Goal: Information Seeking & Learning: Learn about a topic

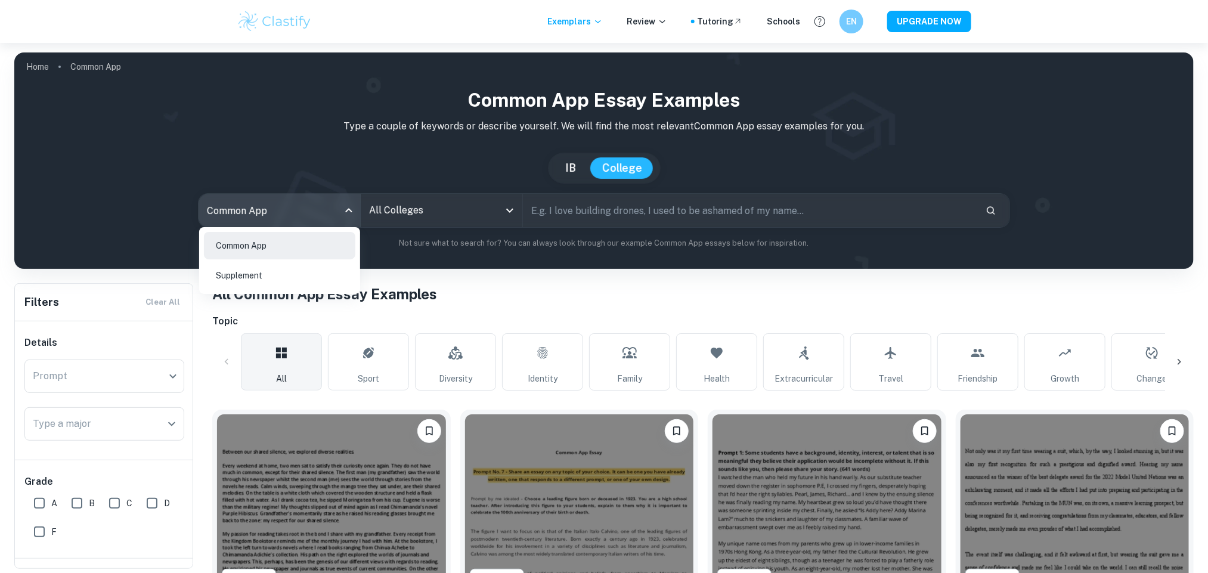
click at [340, 215] on body "We value your privacy We use cookies to enhance your browsing experience, serve…" at bounding box center [604, 329] width 1208 height 573
click at [274, 276] on li "Supplement" at bounding box center [279, 275] width 151 height 27
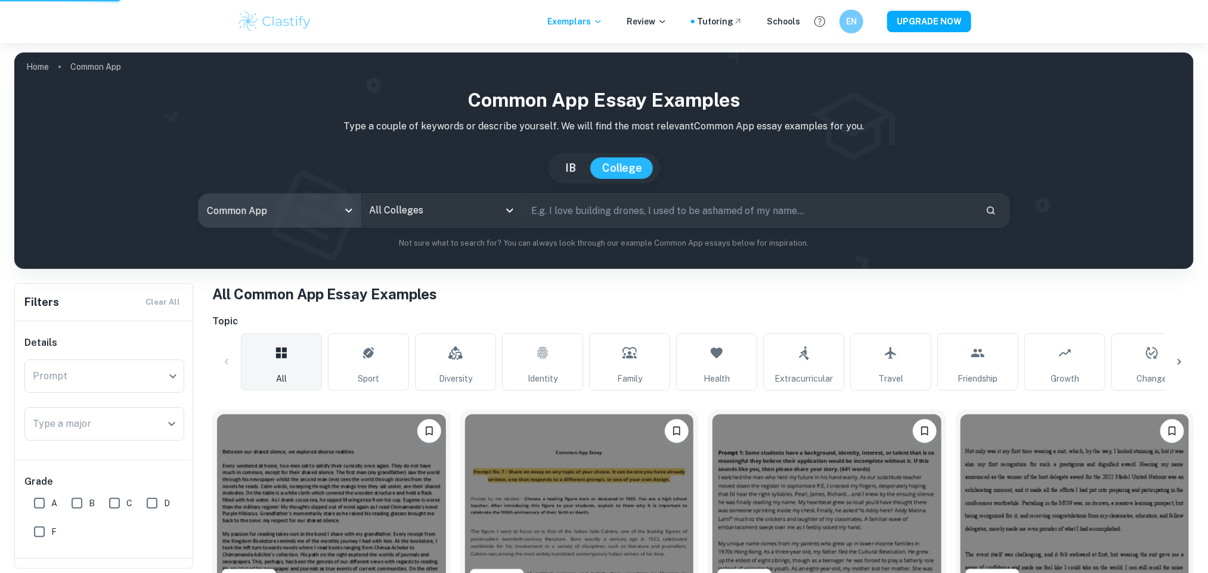
type input "supplement"
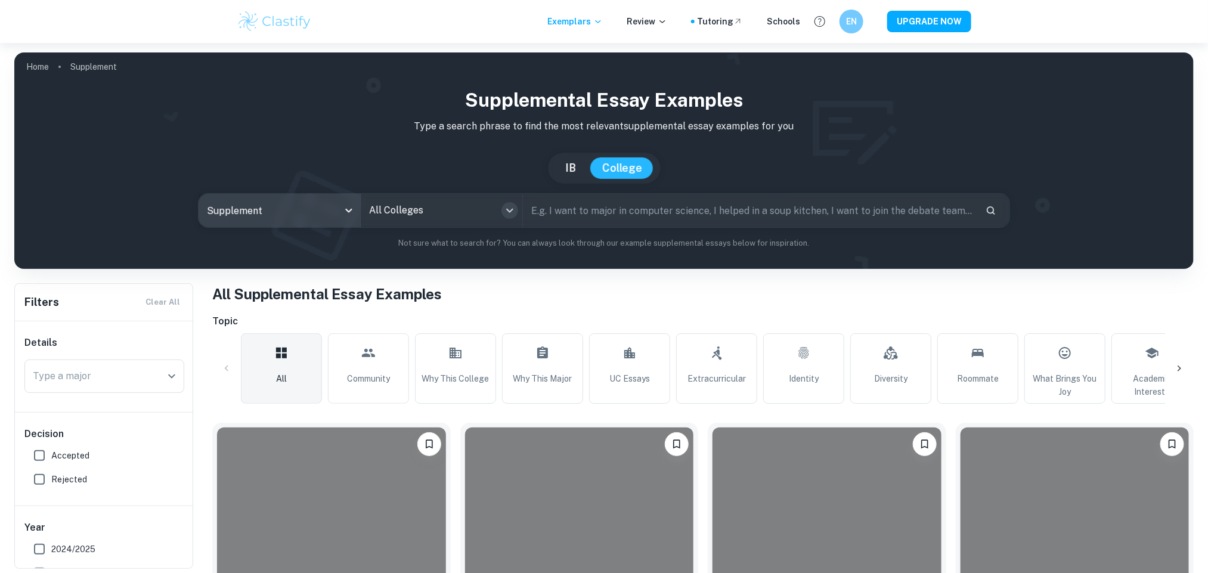
click at [509, 212] on icon "Open" at bounding box center [509, 211] width 7 height 4
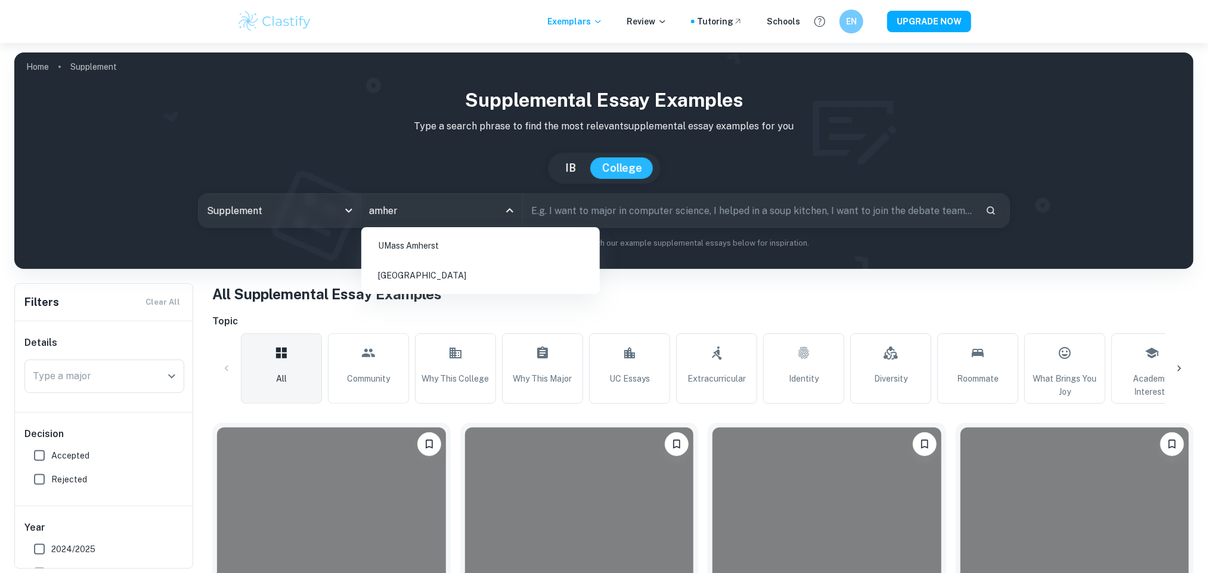
click at [432, 274] on li "[GEOGRAPHIC_DATA]" at bounding box center [480, 275] width 229 height 27
type input "amher"
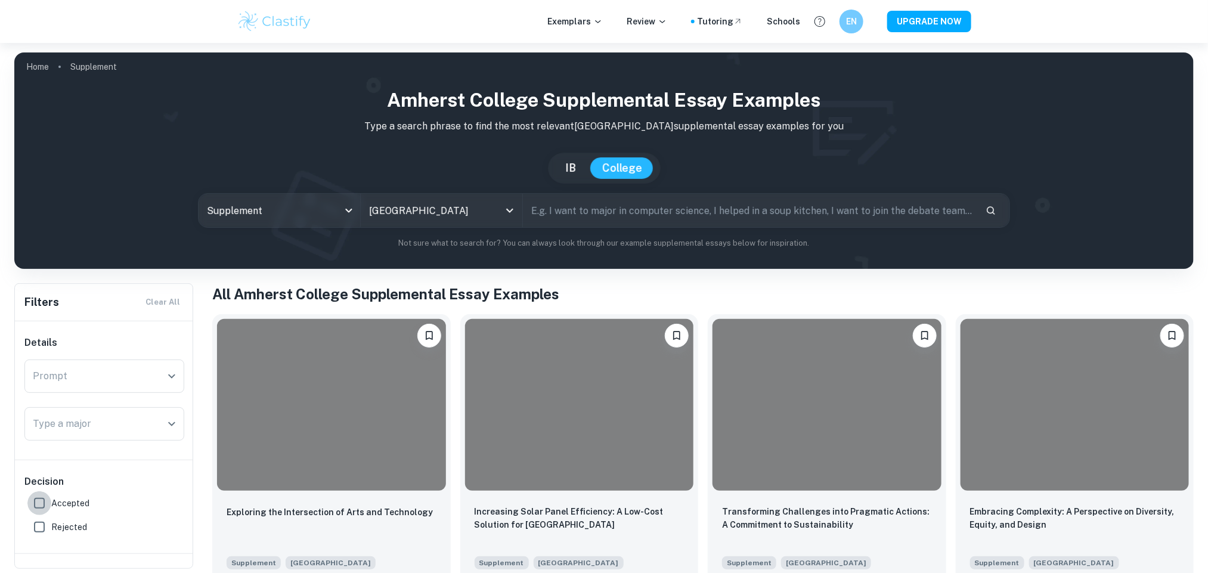
click at [45, 503] on input "Accepted" at bounding box center [39, 503] width 24 height 24
checkbox input "true"
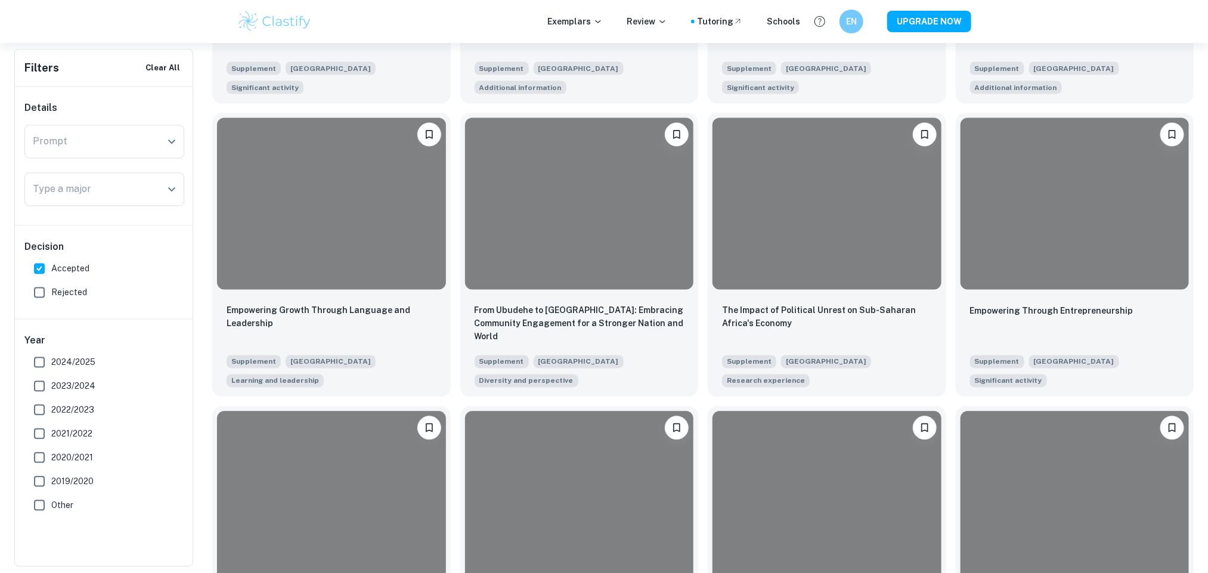
scroll to position [1229, 0]
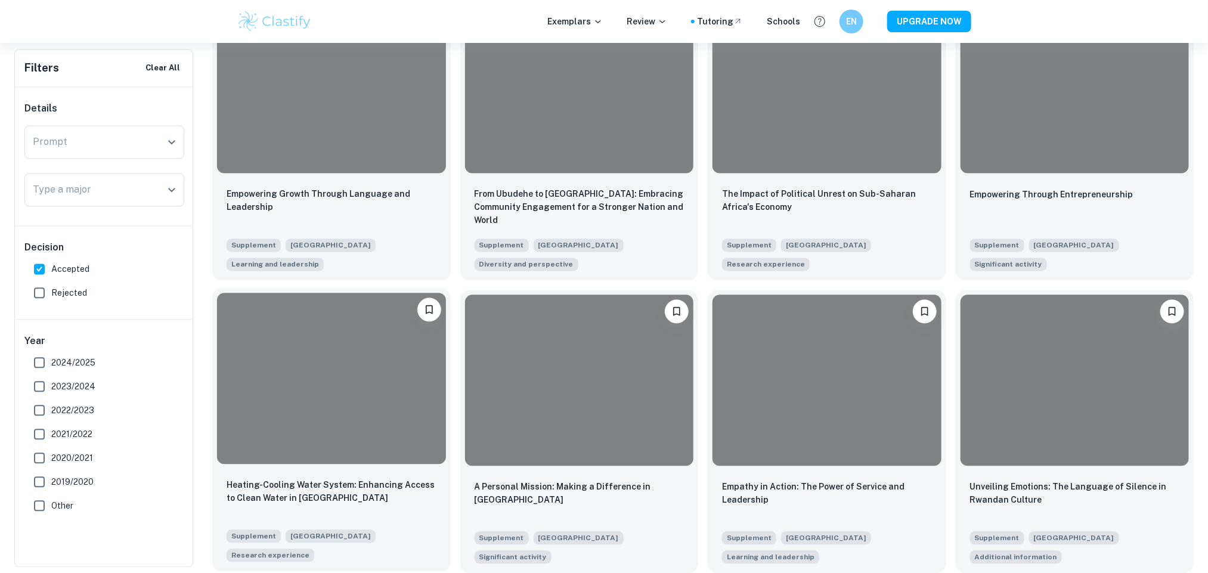
click at [358, 449] on div at bounding box center [331, 379] width 229 height 172
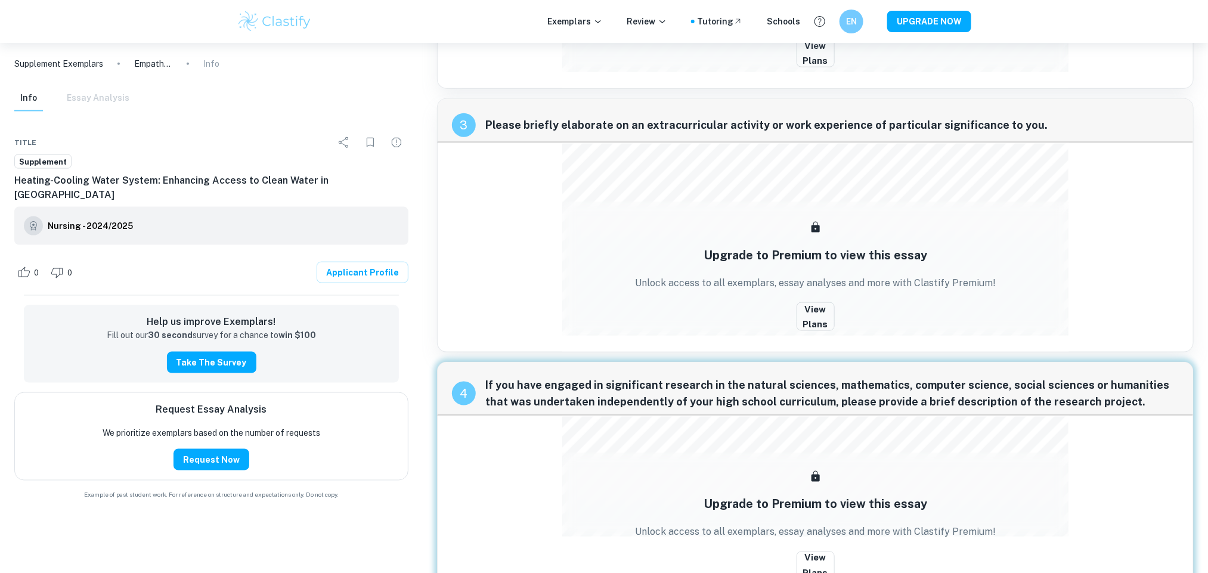
scroll to position [764, 0]
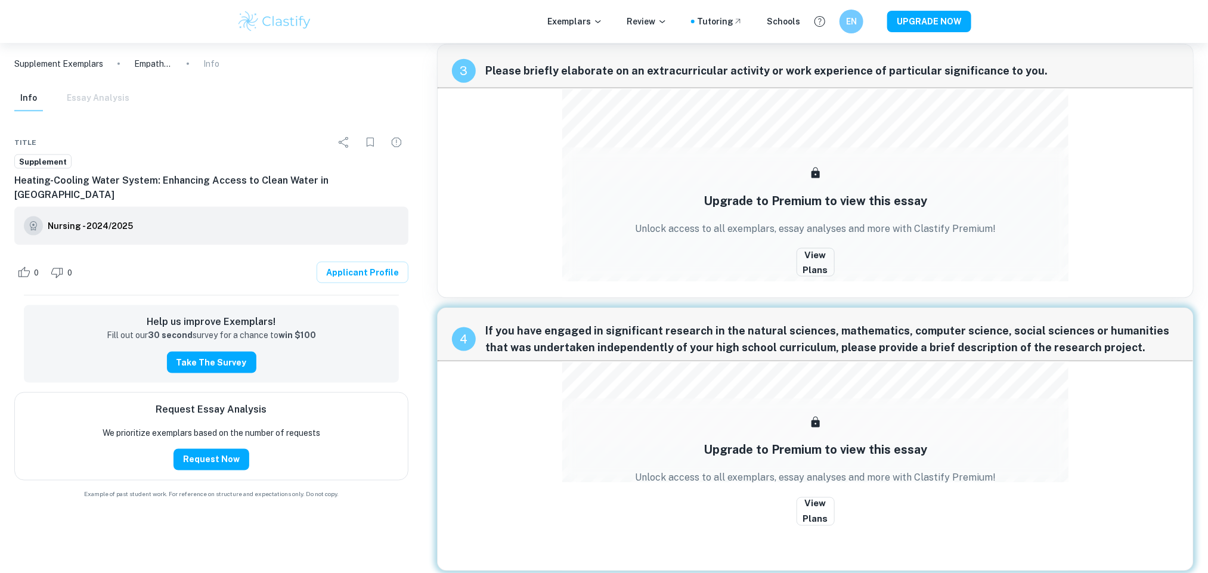
click at [65, 219] on h6 "Nursing - 2024/2025" at bounding box center [90, 225] width 85 height 13
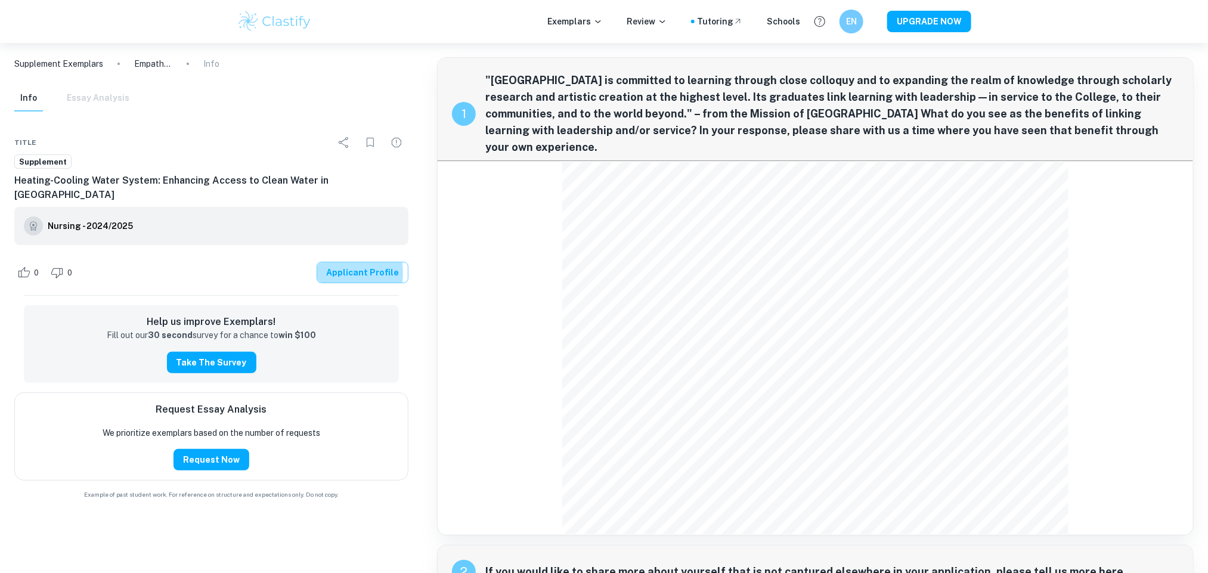
click at [326, 262] on link "Applicant Profile" at bounding box center [363, 272] width 92 height 21
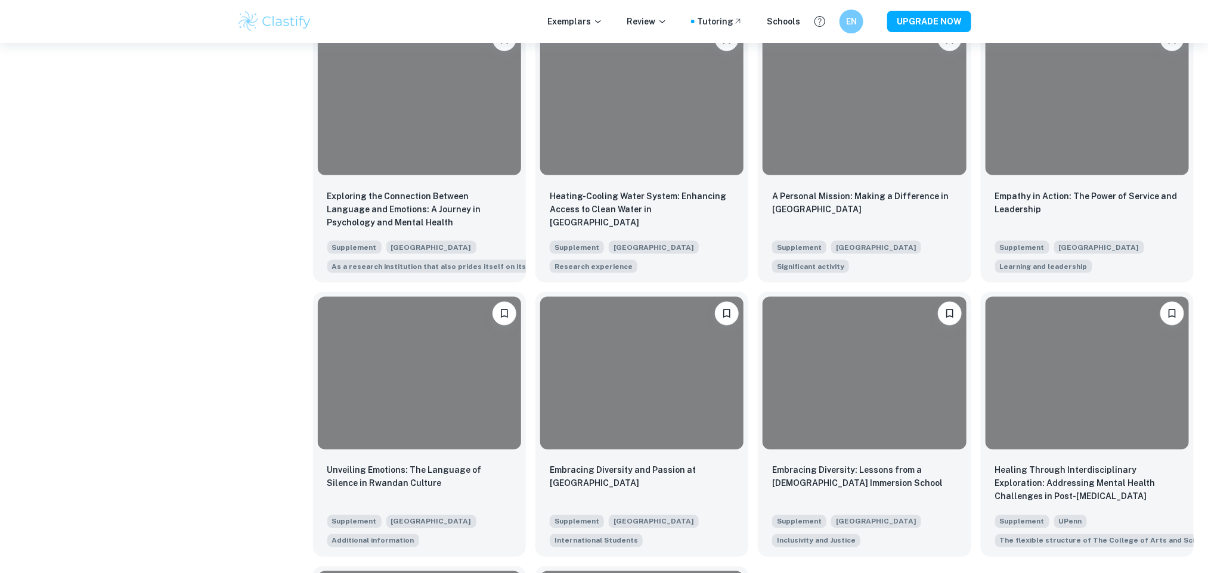
scroll to position [798, 0]
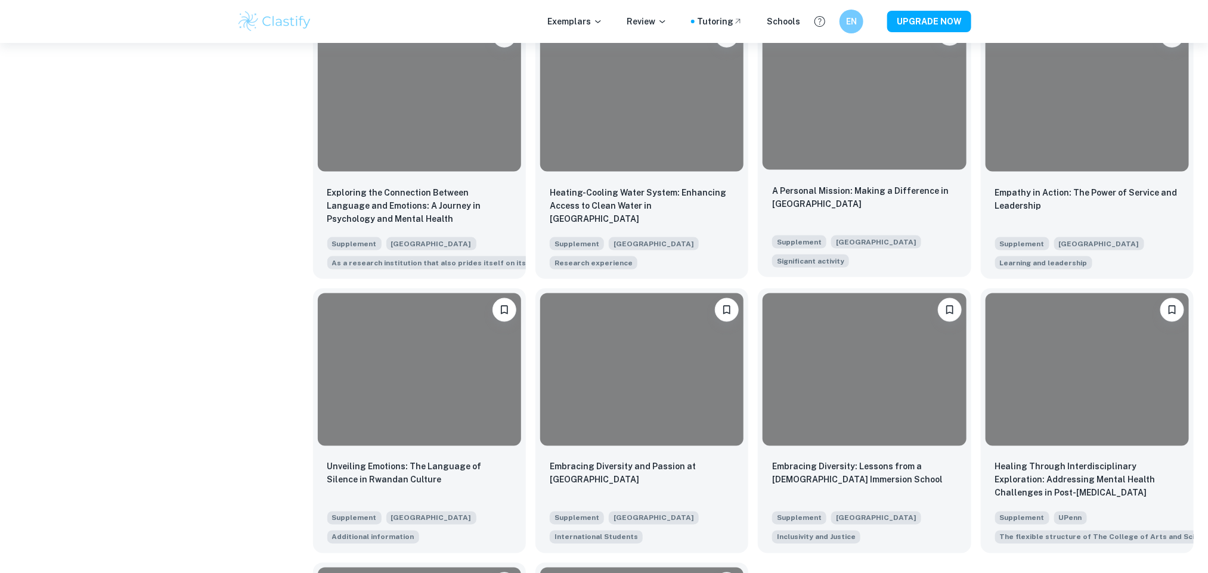
click at [850, 90] on div at bounding box center [864, 93] width 203 height 153
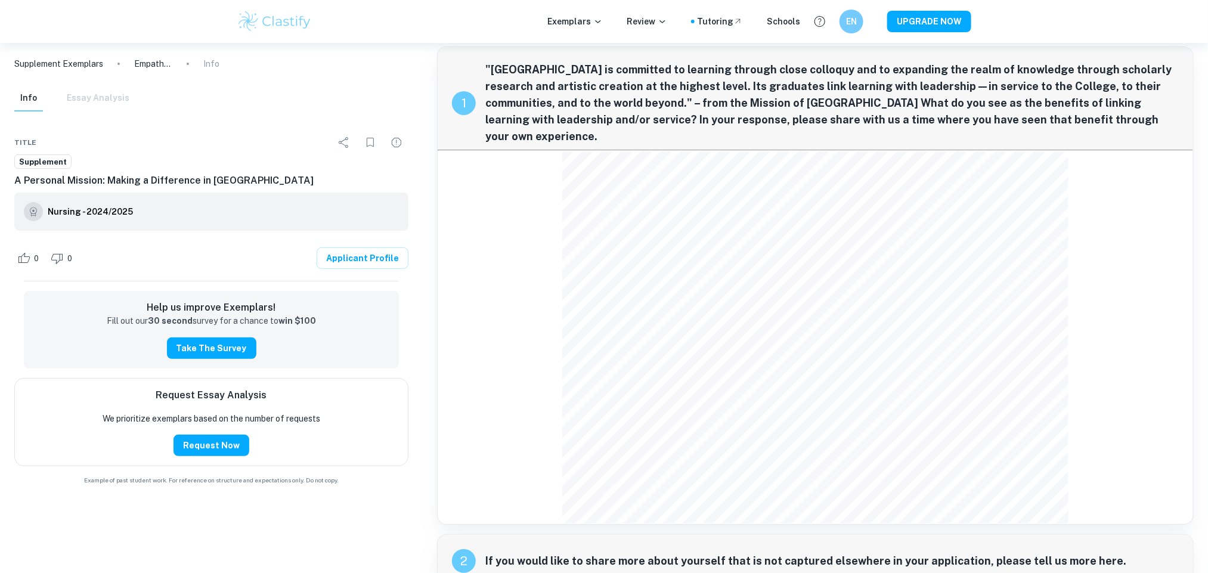
scroll to position [9, 0]
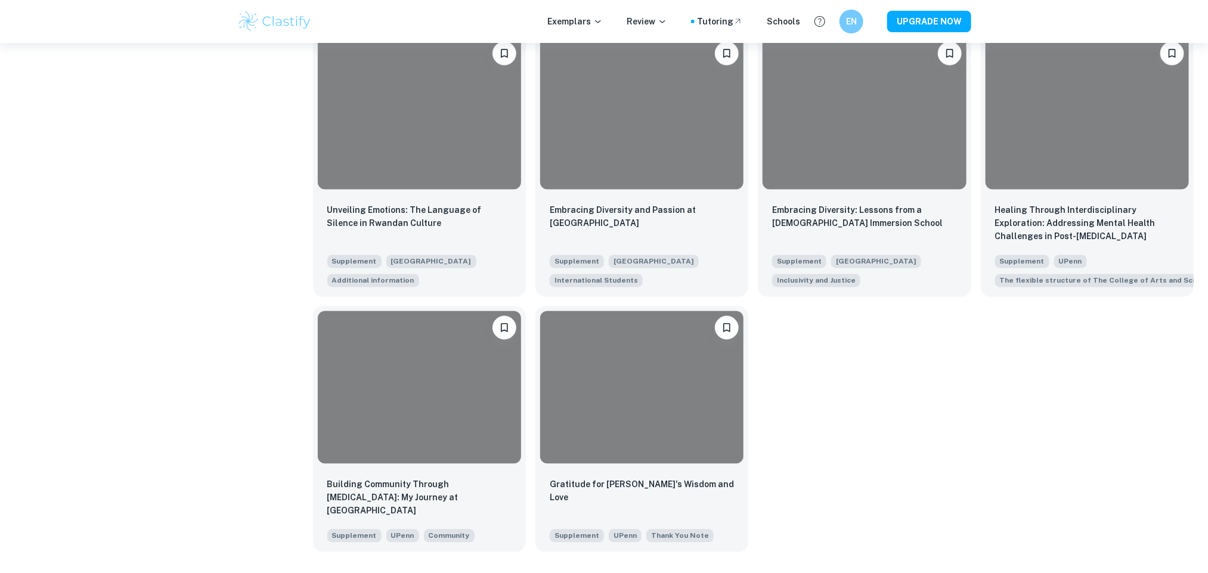
scroll to position [1079, 0]
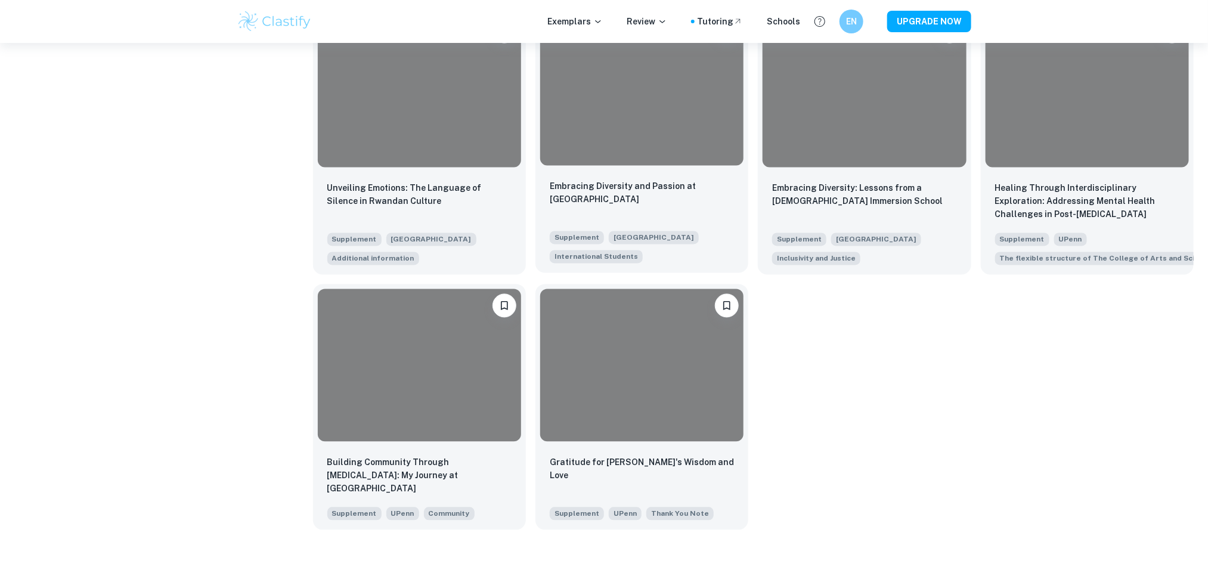
click at [709, 126] on div at bounding box center [641, 89] width 203 height 153
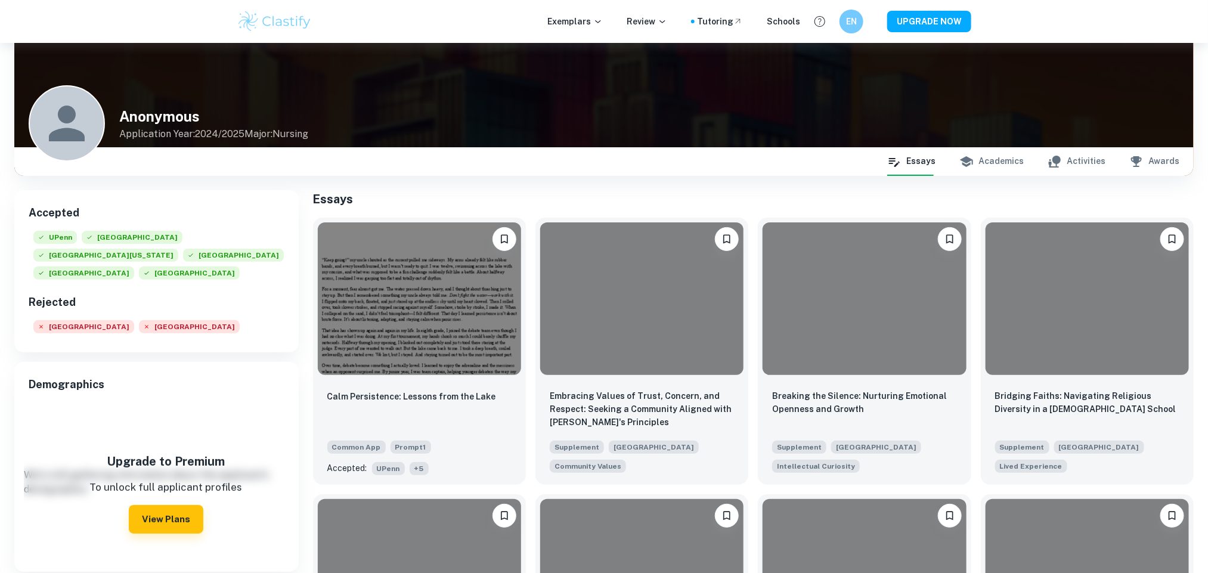
scroll to position [47, 0]
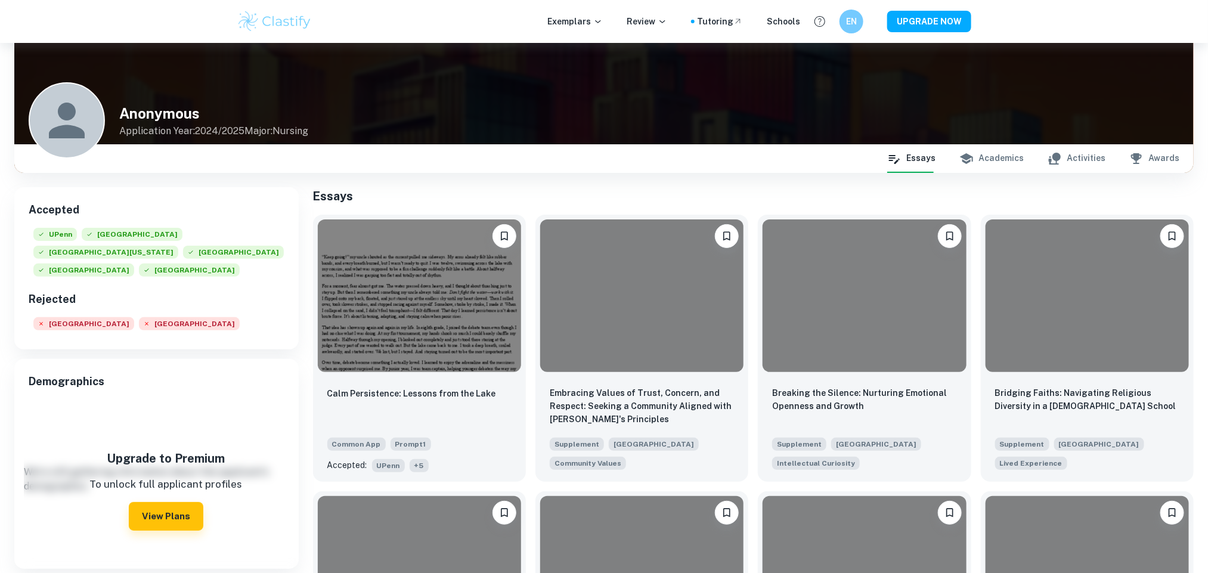
click at [987, 172] on button "Academics" at bounding box center [991, 158] width 64 height 29
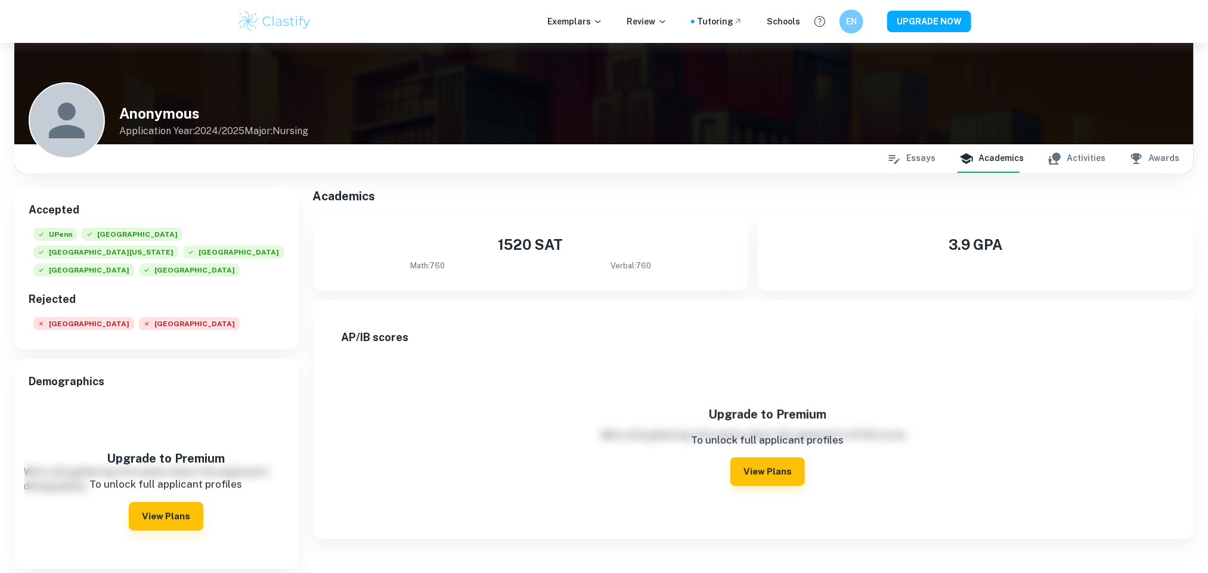
click at [1099, 158] on button "Activities" at bounding box center [1077, 158] width 58 height 29
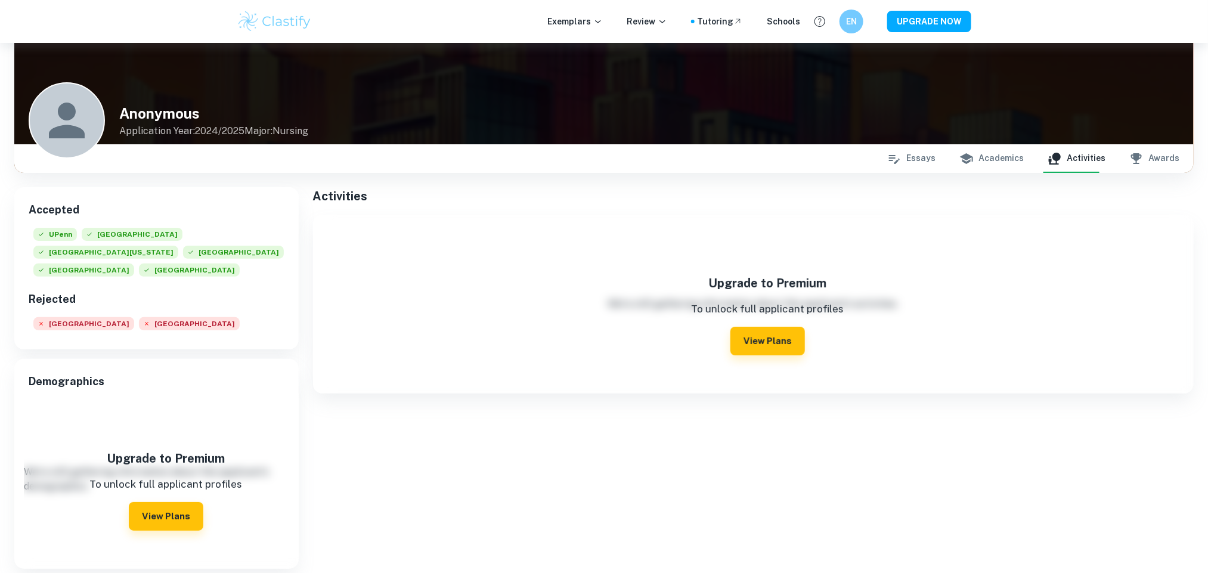
click at [983, 163] on button "Academics" at bounding box center [991, 158] width 64 height 29
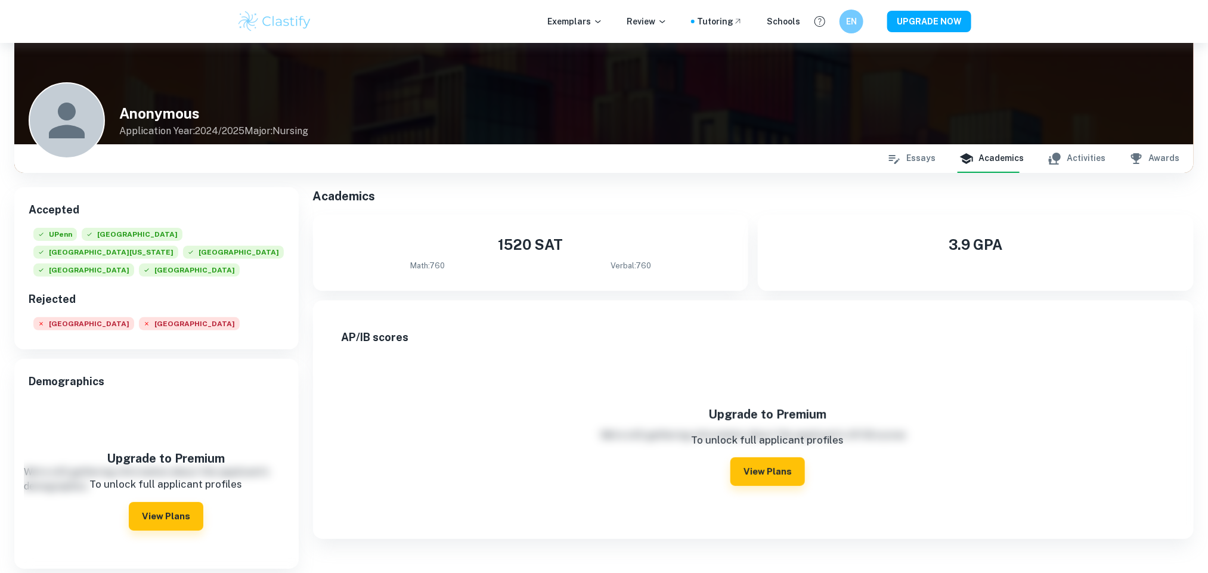
click at [917, 156] on button "Essays" at bounding box center [911, 158] width 48 height 29
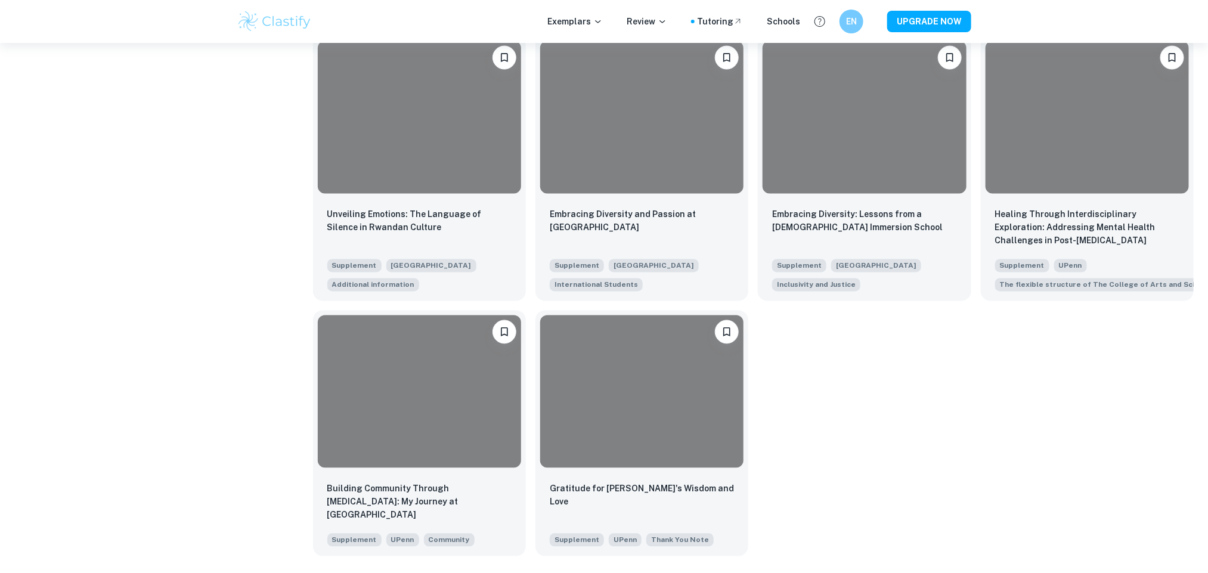
scroll to position [1079, 0]
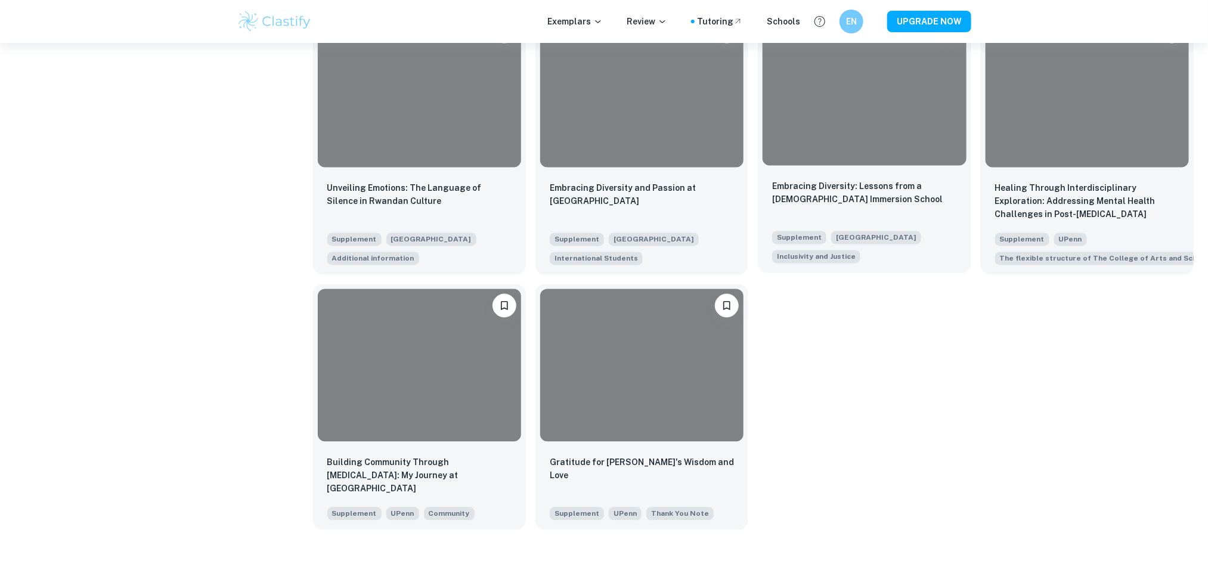
click at [893, 122] on div at bounding box center [864, 89] width 203 height 153
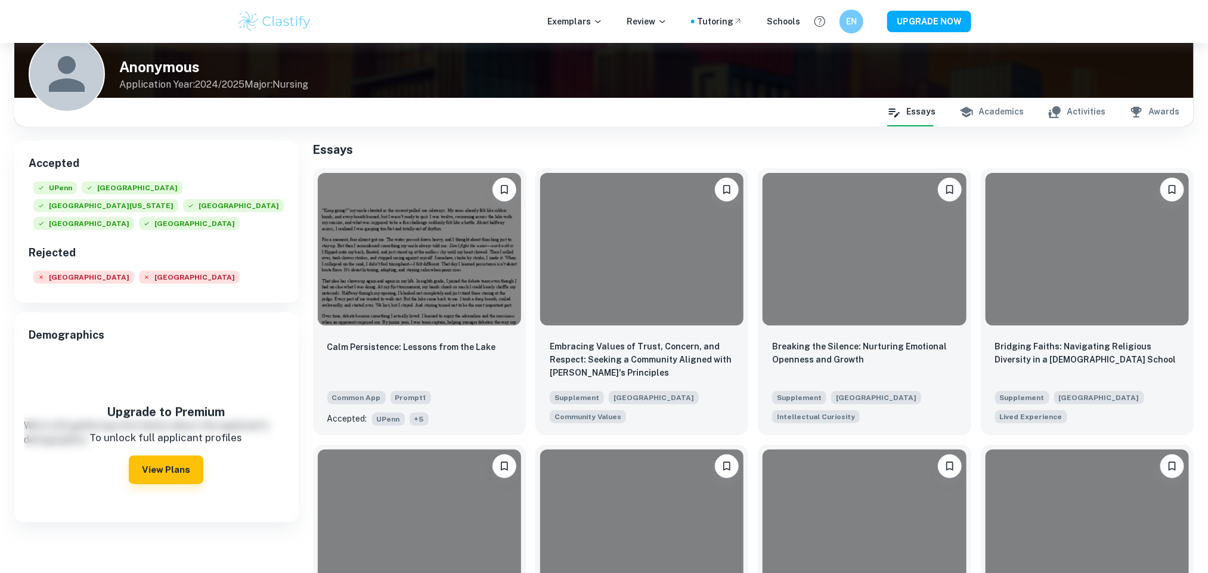
scroll to position [88, 0]
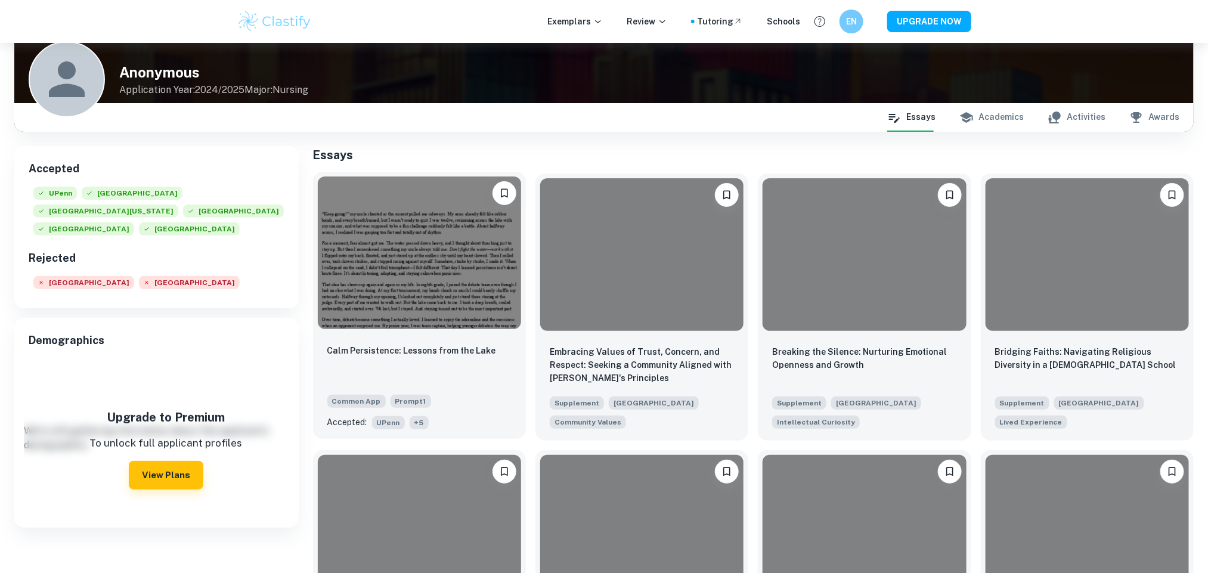
click at [363, 246] on img at bounding box center [419, 253] width 203 height 153
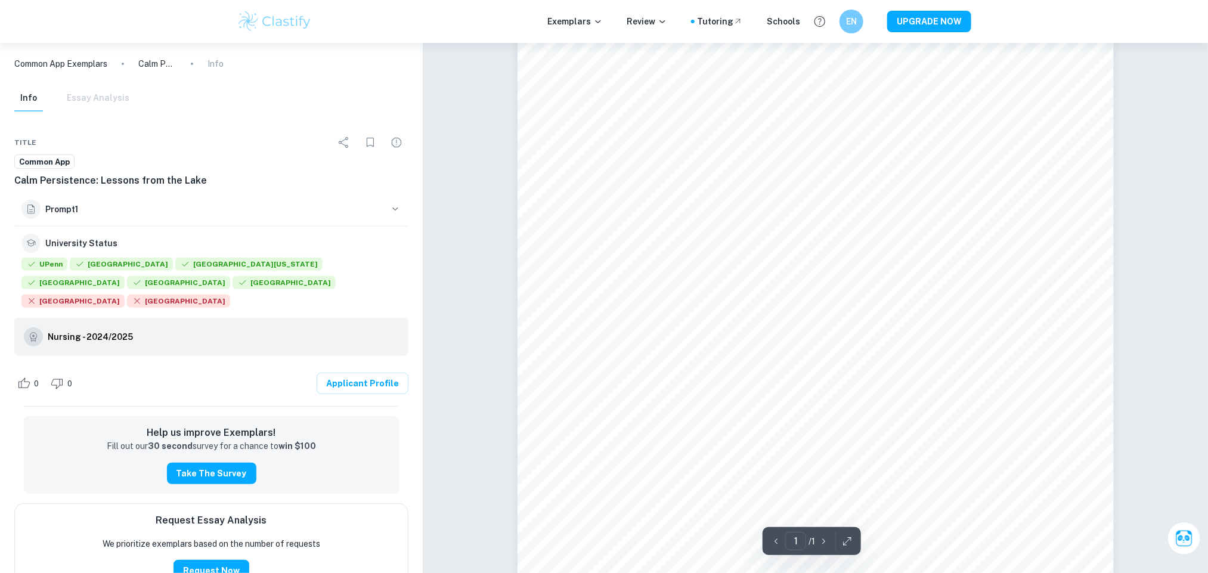
scroll to position [113, 0]
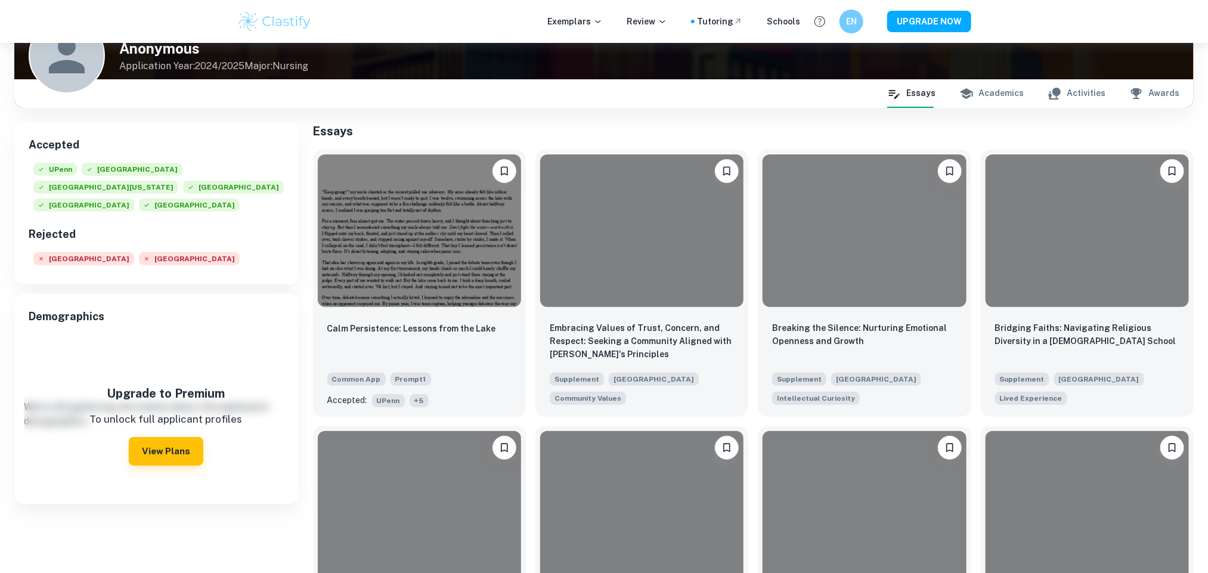
scroll to position [114, 0]
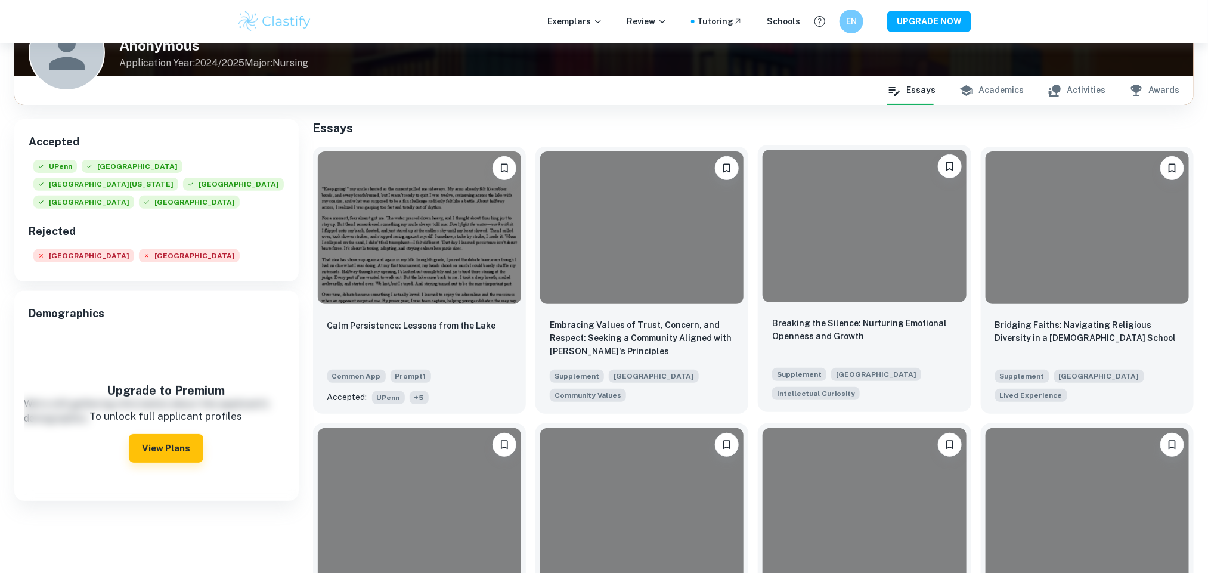
click at [863, 260] on div at bounding box center [864, 226] width 203 height 153
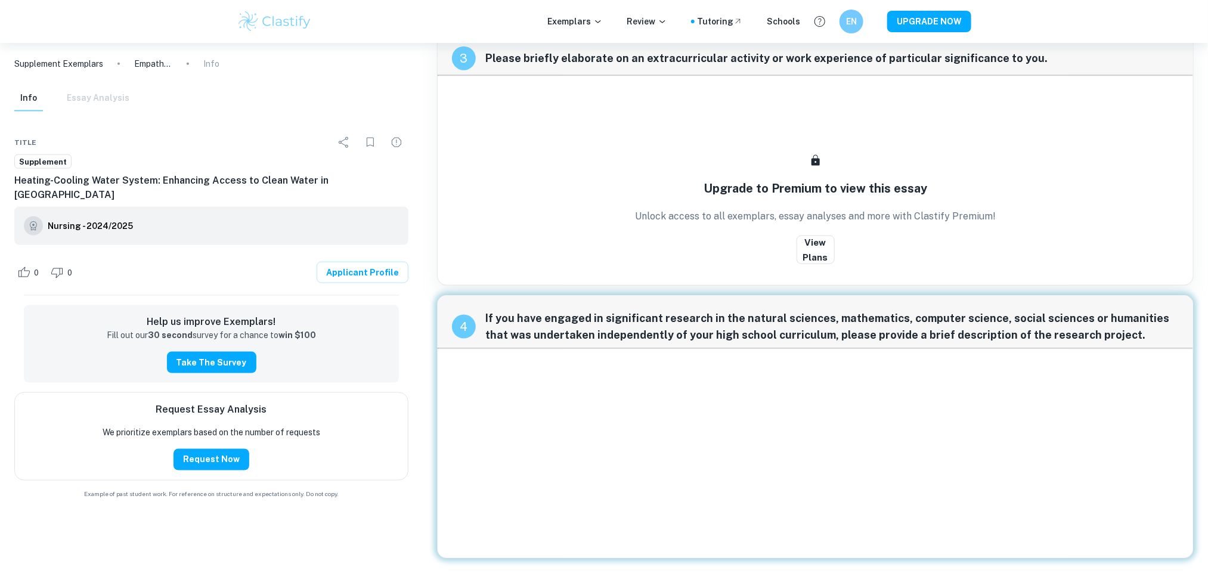
scroll to position [764, 0]
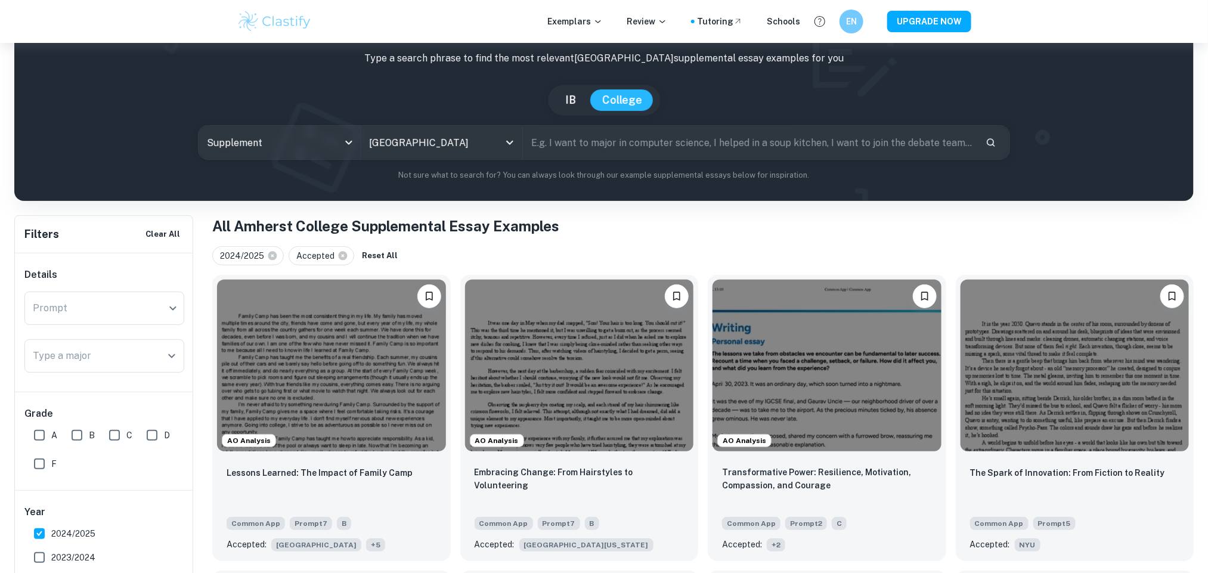
scroll to position [239, 0]
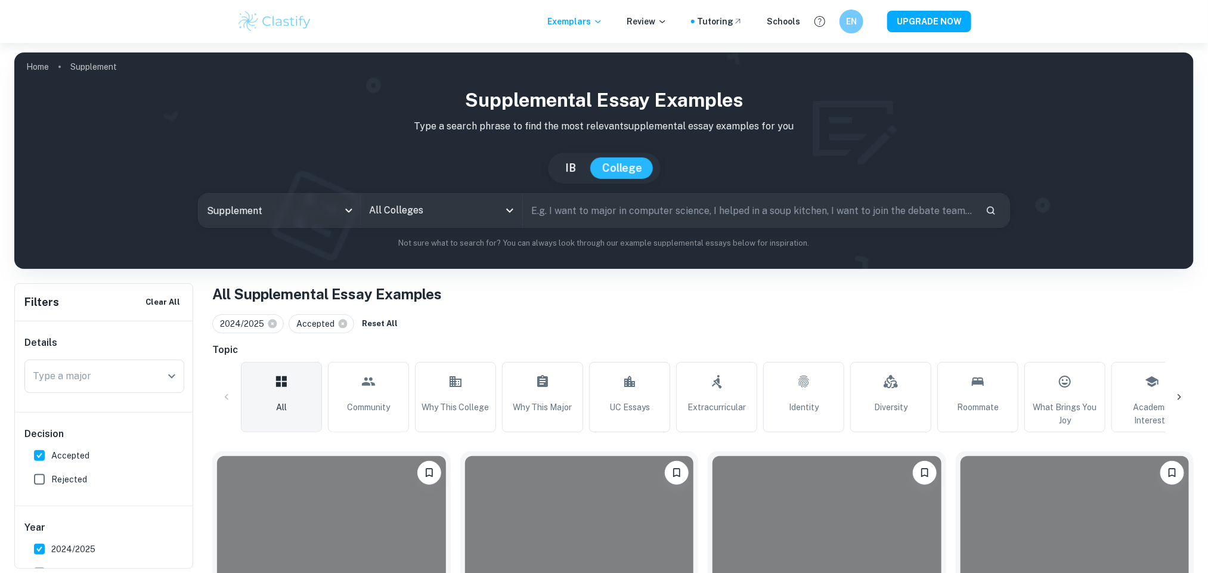
click at [451, 209] on input "All Colleges" at bounding box center [432, 210] width 133 height 23
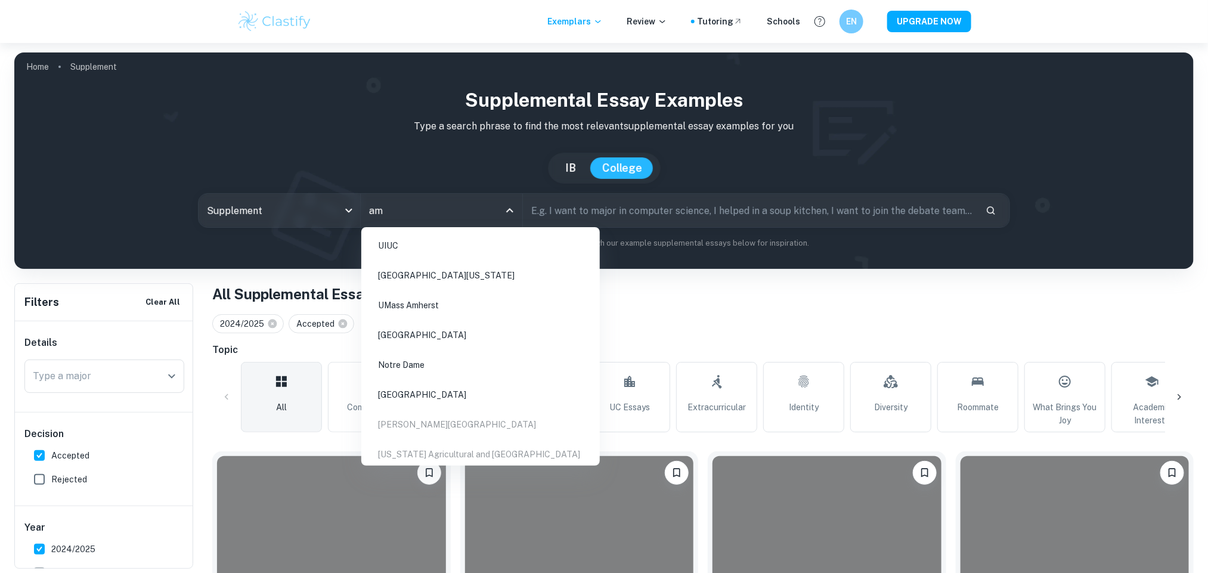
type input "amh"
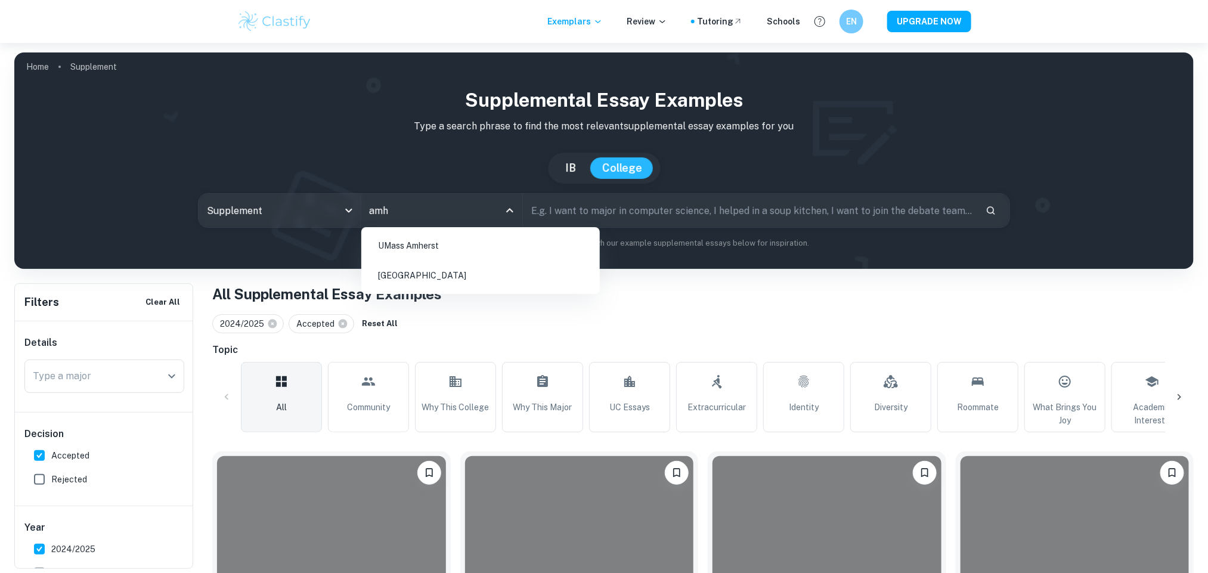
click at [419, 283] on li "[GEOGRAPHIC_DATA]" at bounding box center [480, 275] width 229 height 27
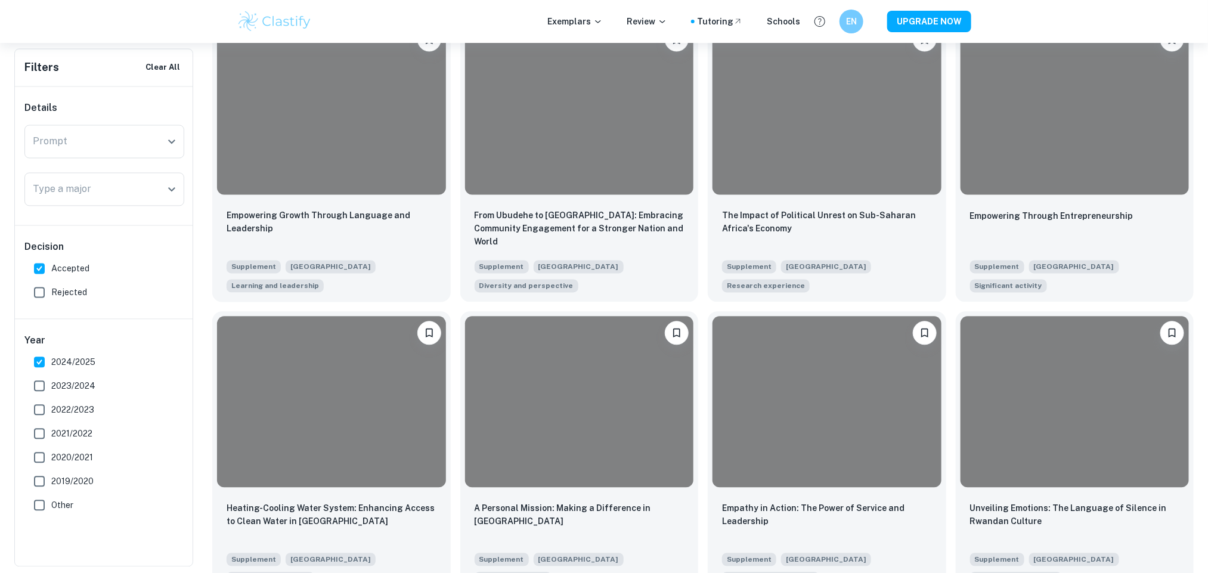
scroll to position [1222, 0]
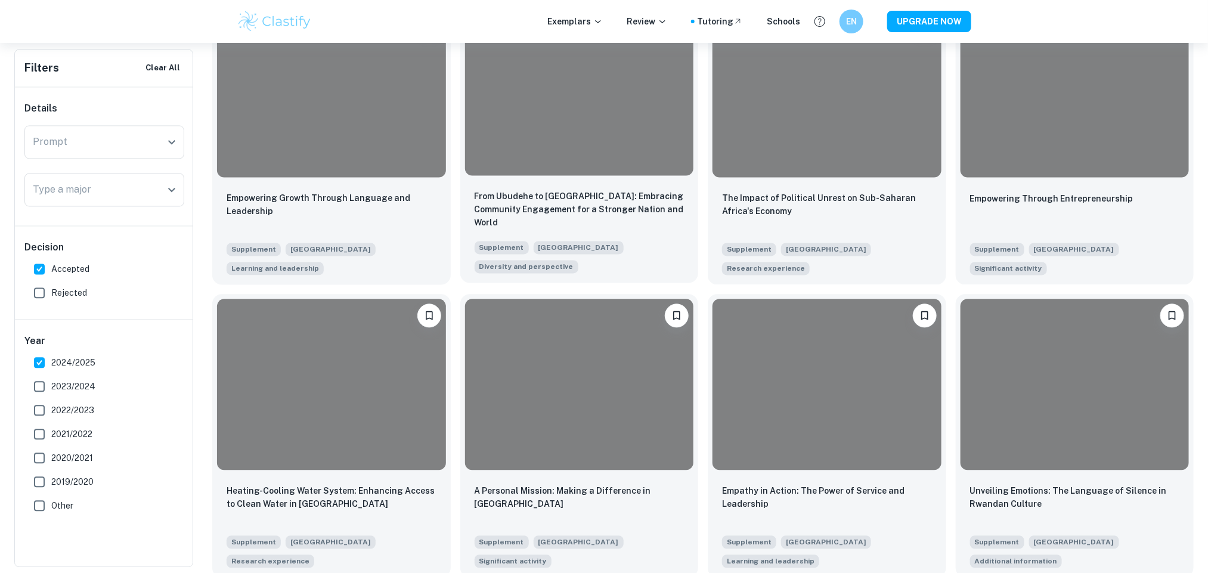
click at [659, 149] on div at bounding box center [579, 90] width 229 height 172
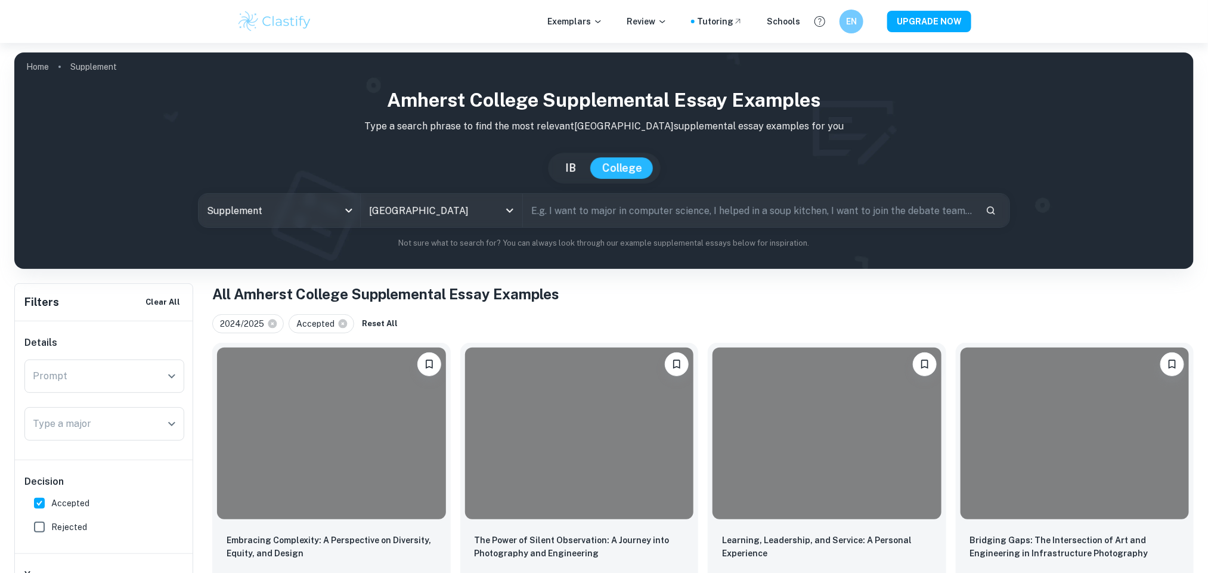
scroll to position [1222, 0]
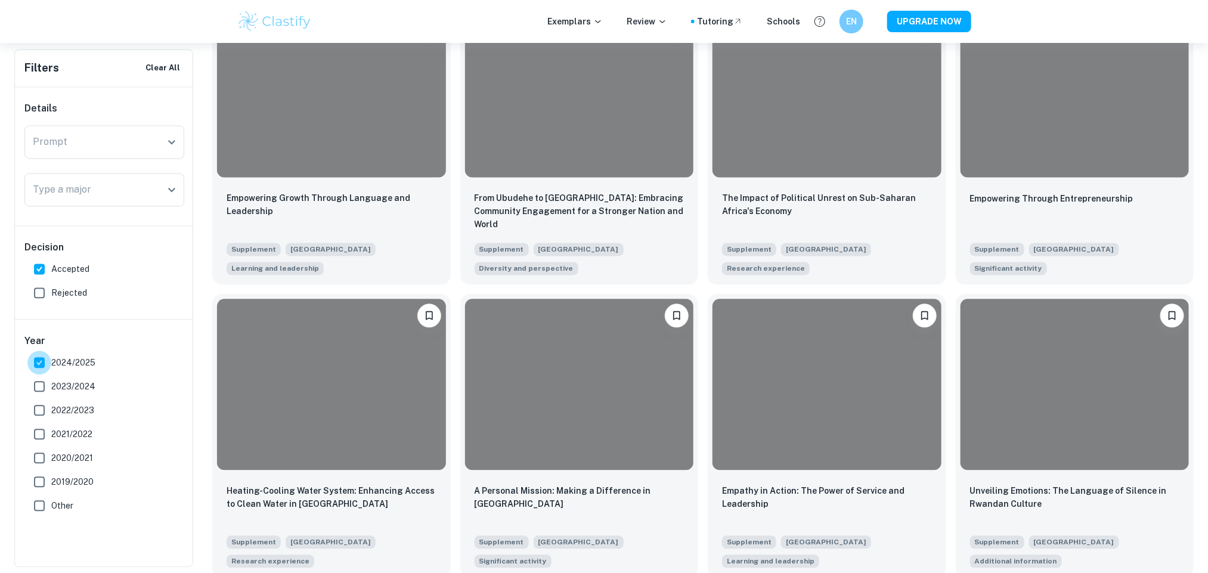
click at [36, 367] on input "2024/2025" at bounding box center [39, 363] width 24 height 24
checkbox input "false"
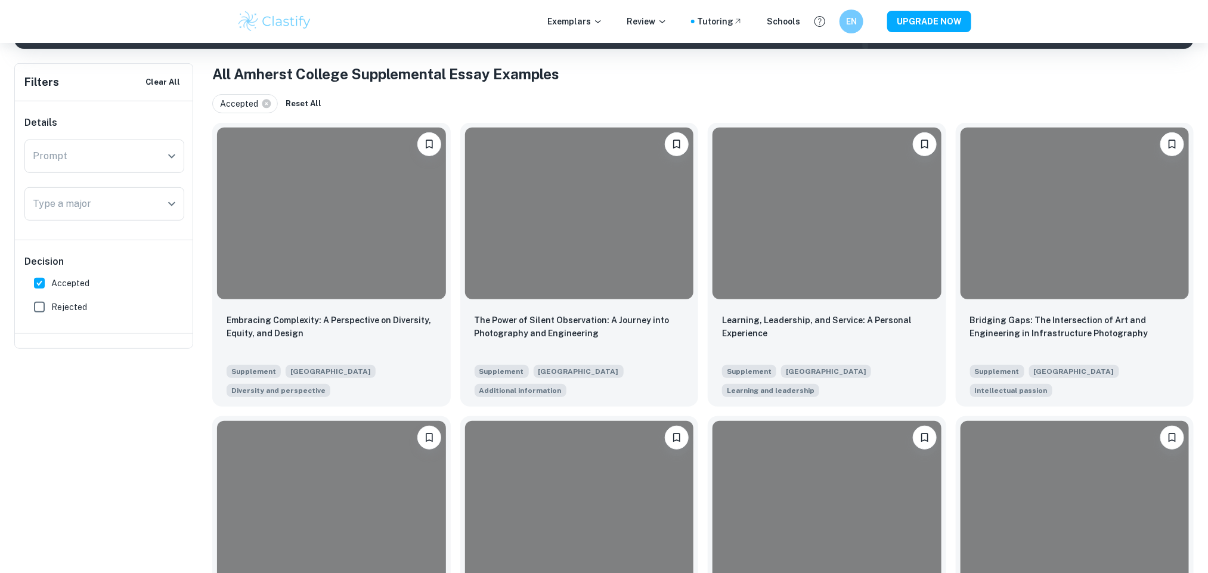
scroll to position [0, 0]
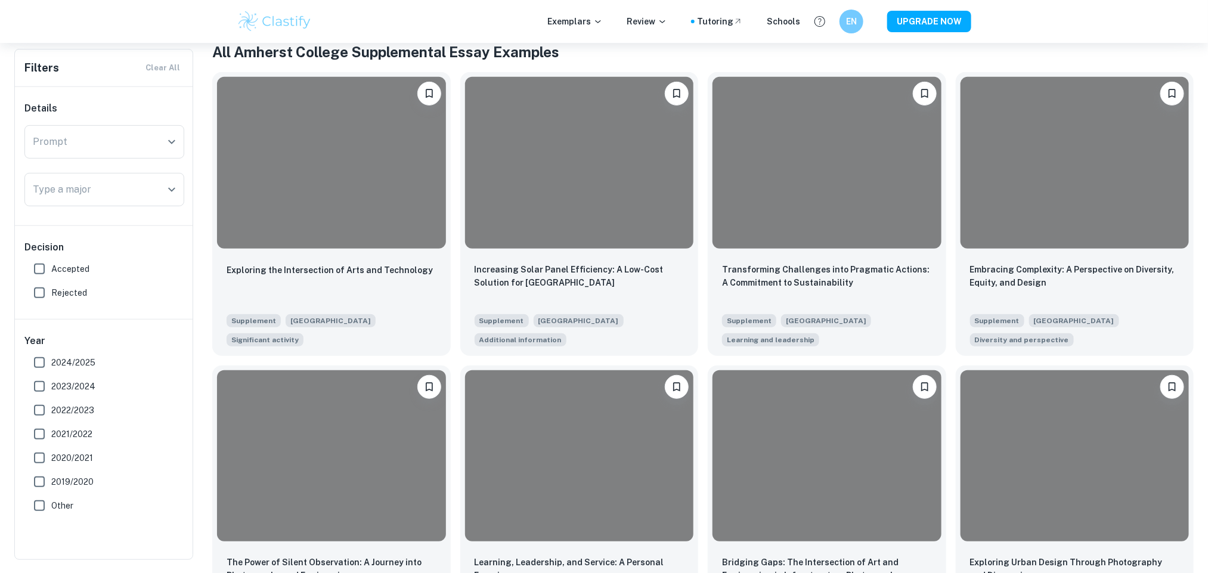
scroll to position [188, 0]
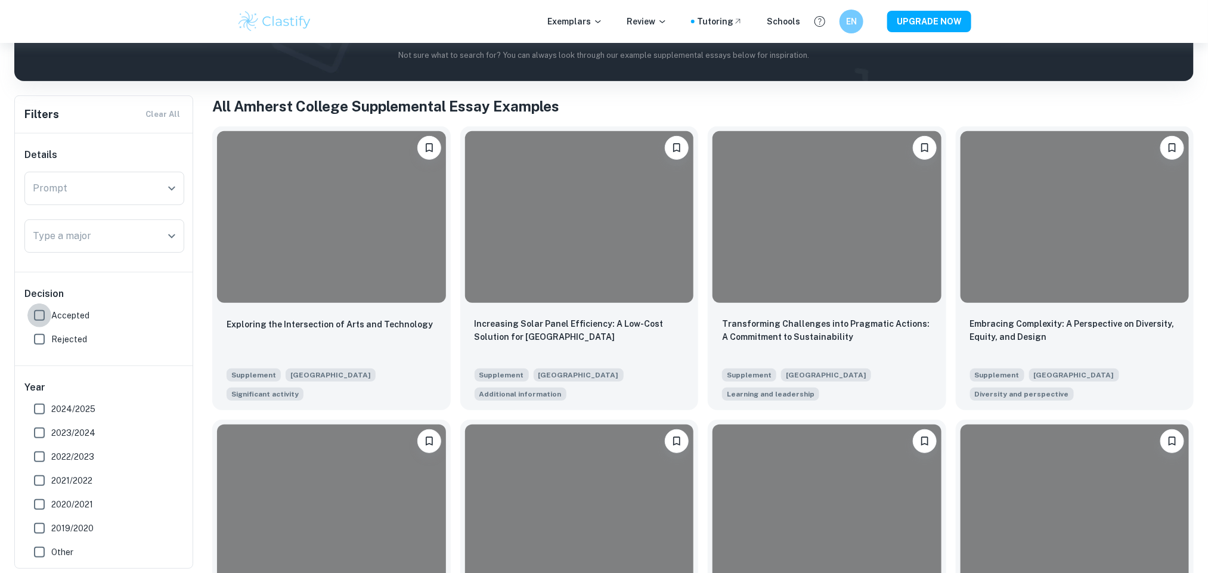
click at [40, 312] on input "Accepted" at bounding box center [39, 316] width 24 height 24
checkbox input "true"
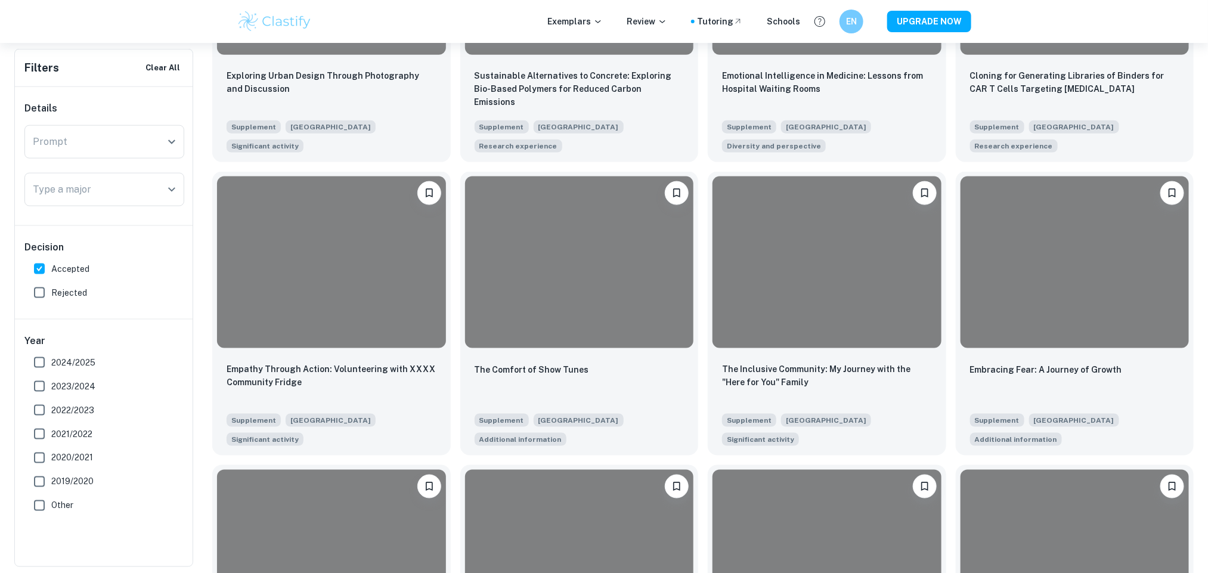
scroll to position [787, 0]
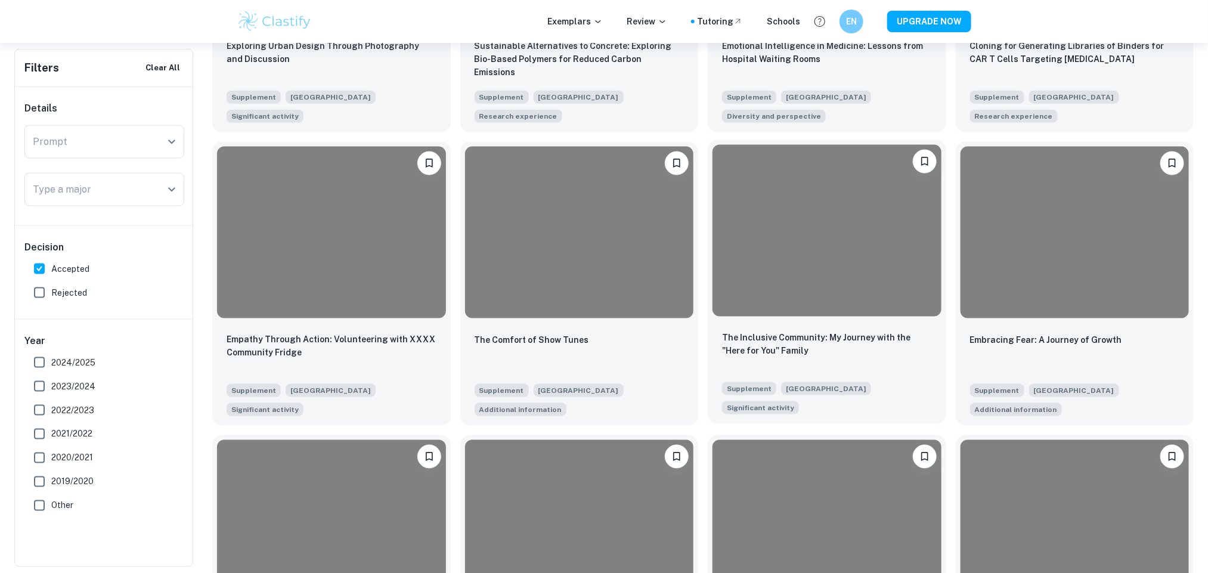
click at [806, 231] on div at bounding box center [827, 231] width 229 height 172
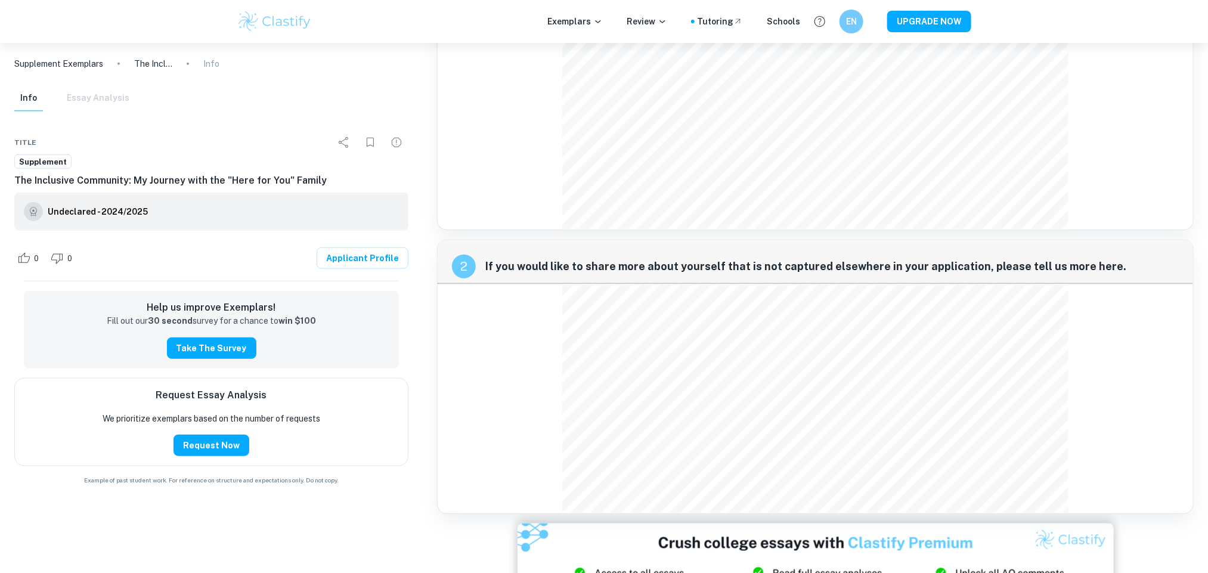
scroll to position [467, 0]
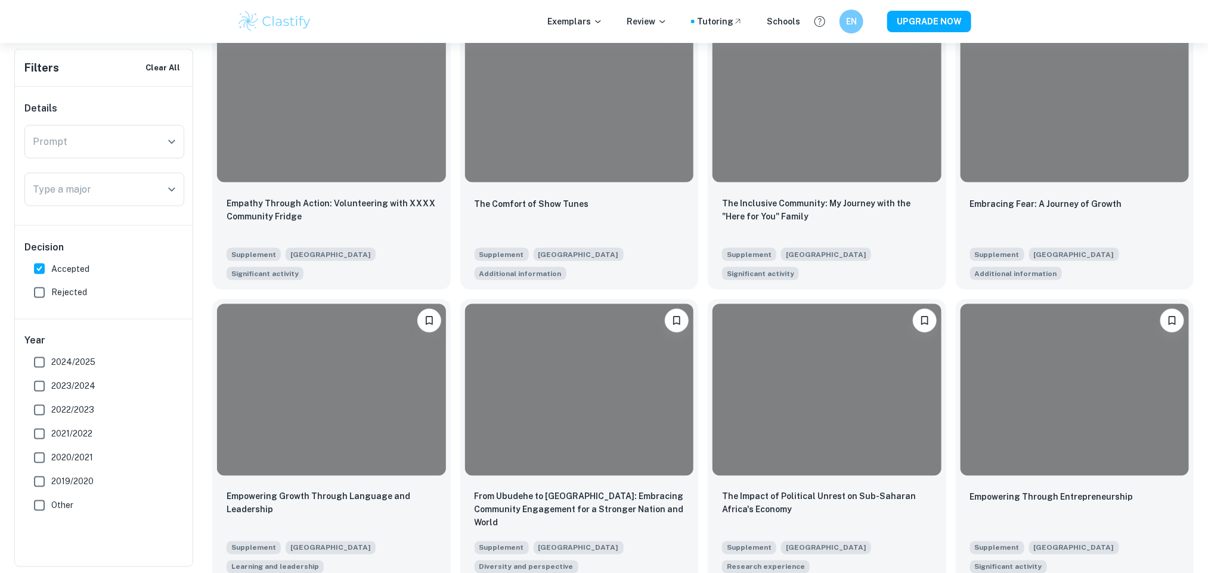
scroll to position [914, 0]
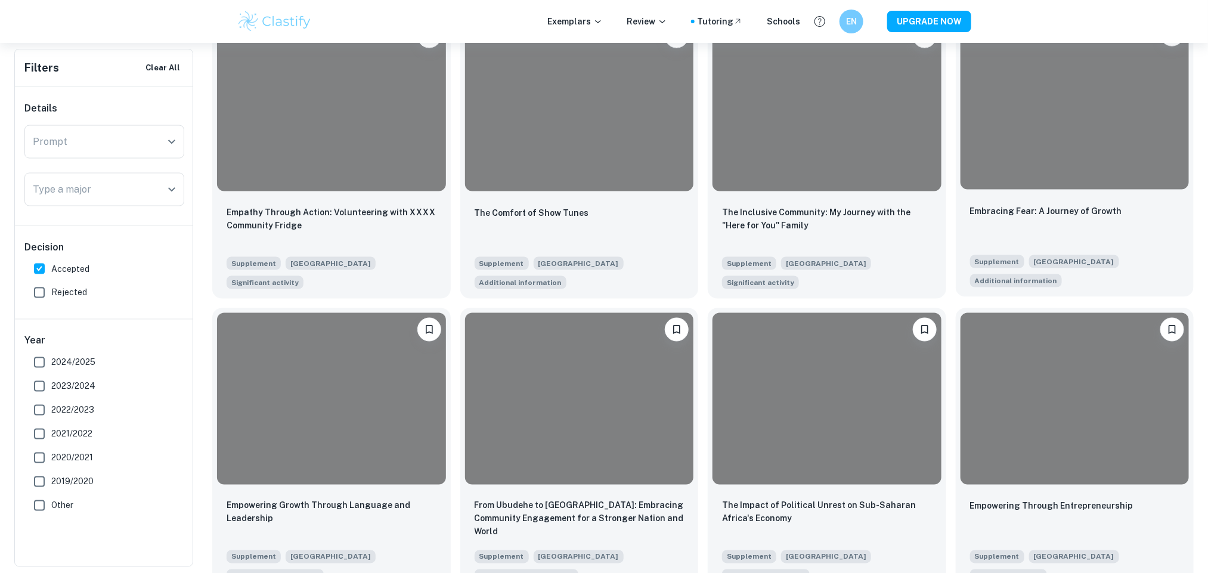
click at [1097, 141] on div at bounding box center [1075, 104] width 229 height 172
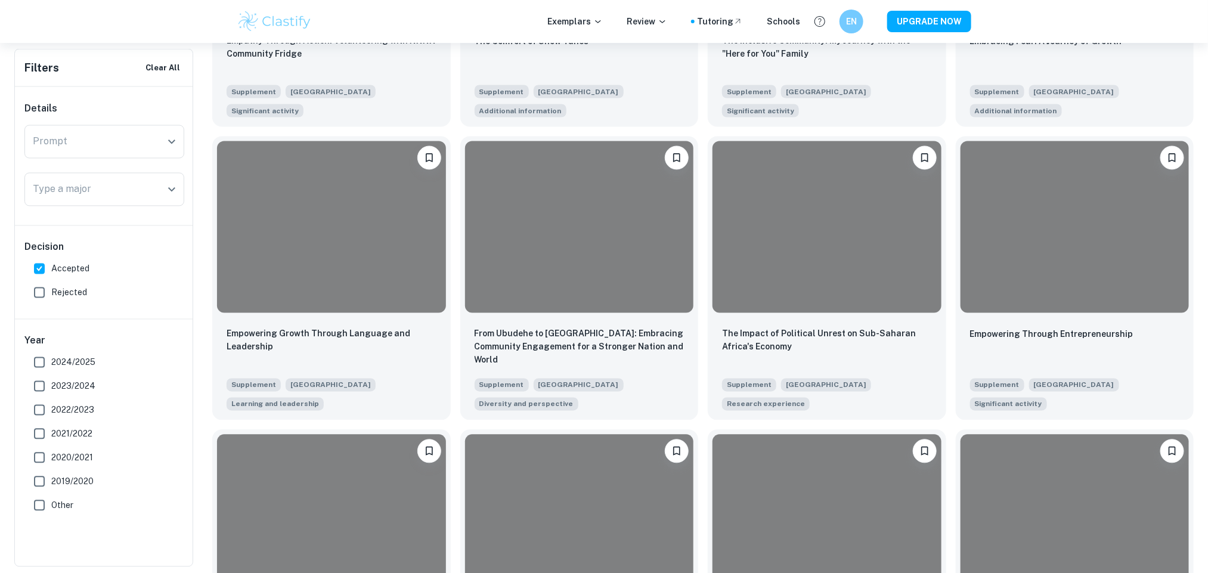
scroll to position [1229, 0]
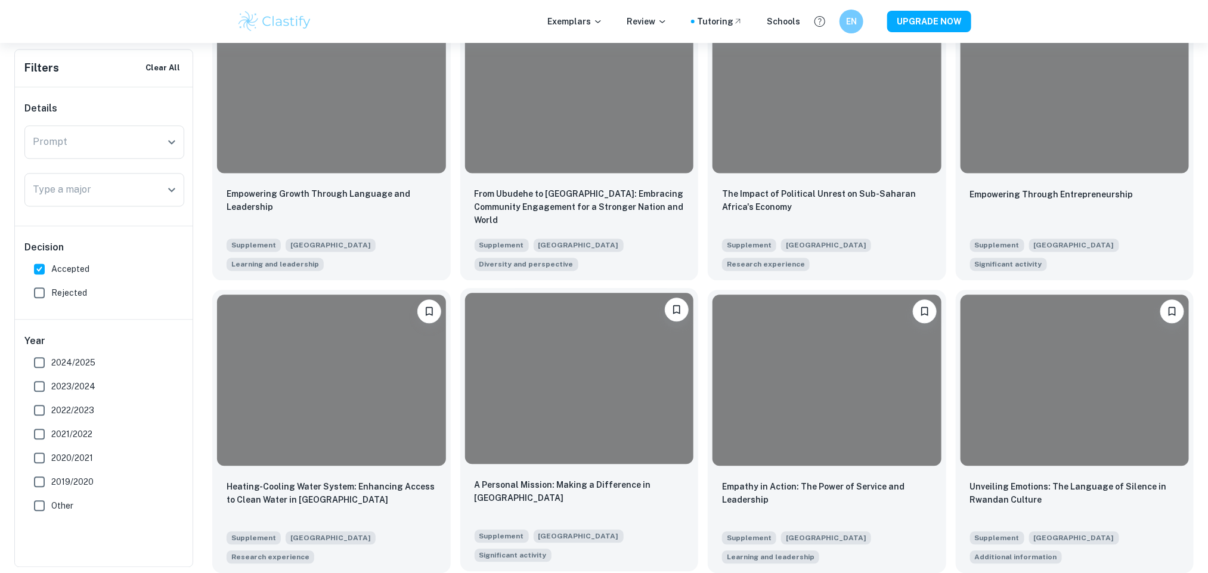
click at [551, 356] on div at bounding box center [579, 379] width 229 height 172
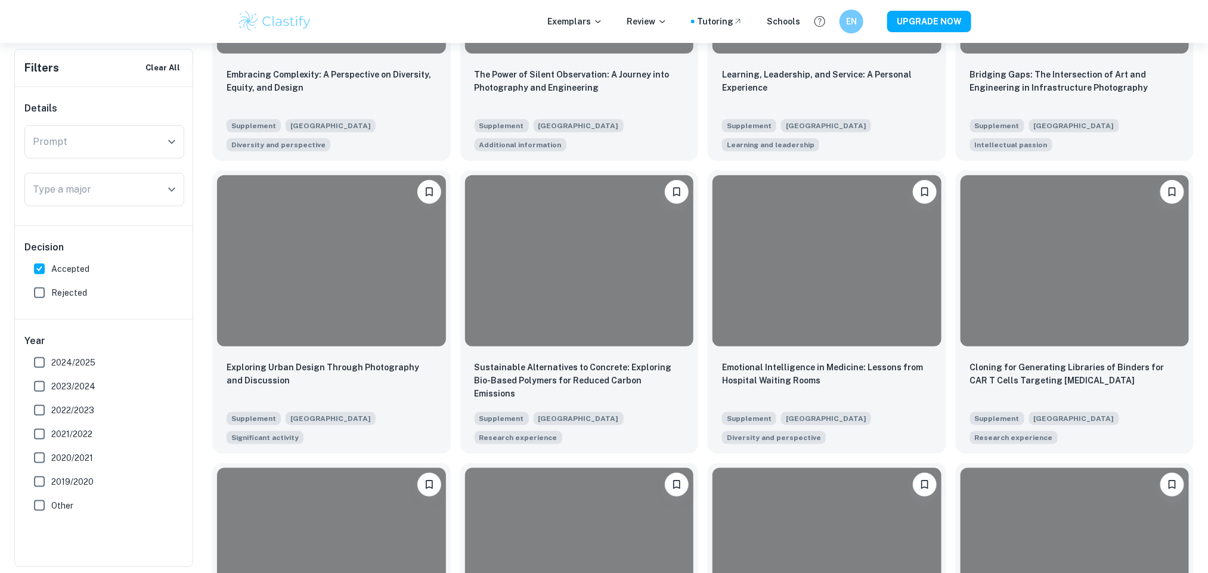
scroll to position [469, 0]
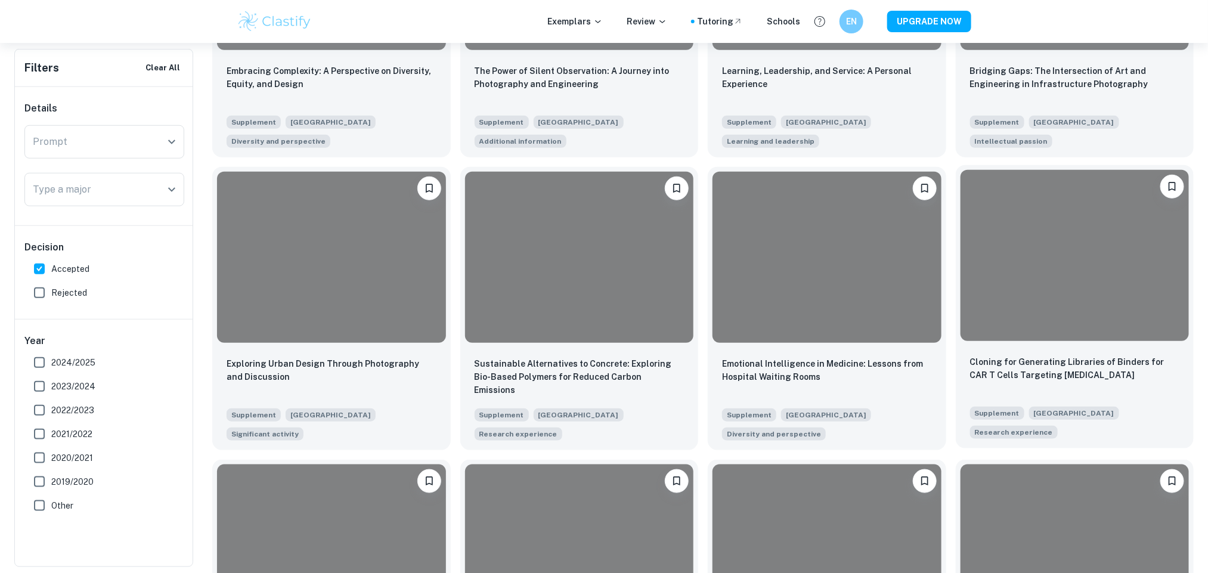
click at [1042, 313] on div at bounding box center [1075, 256] width 229 height 172
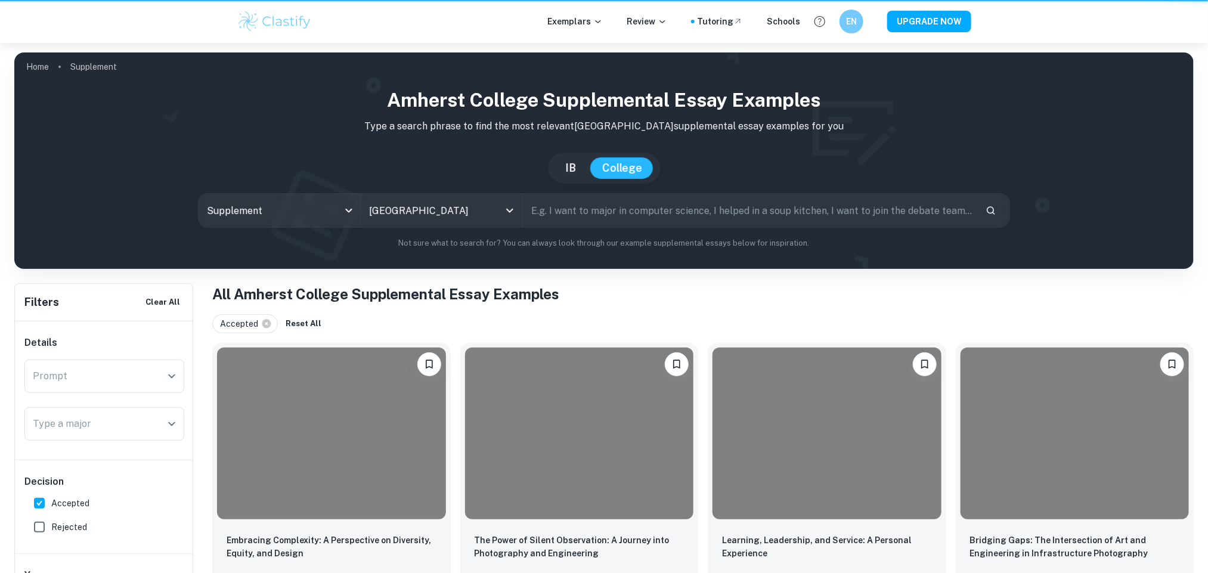
scroll to position [469, 0]
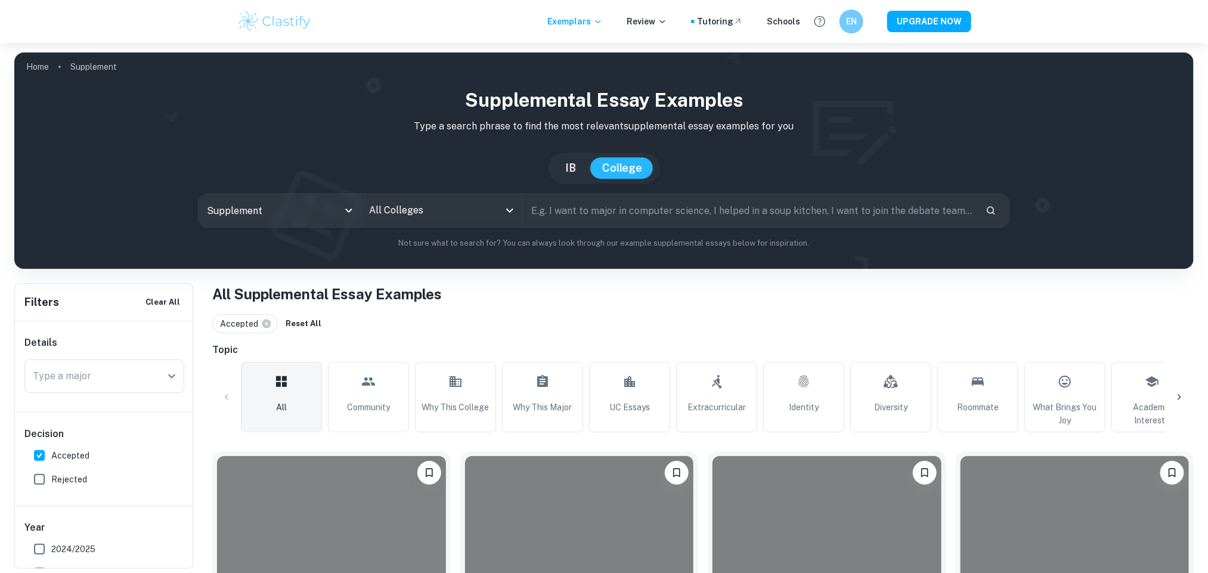
drag, startPoint x: 143, startPoint y: 11, endPoint x: 1066, endPoint y: 322, distance: 974.0
click at [1066, 322] on div "Accepted Reset All" at bounding box center [703, 323] width 982 height 19
click at [442, 210] on input "All Colleges" at bounding box center [432, 210] width 133 height 23
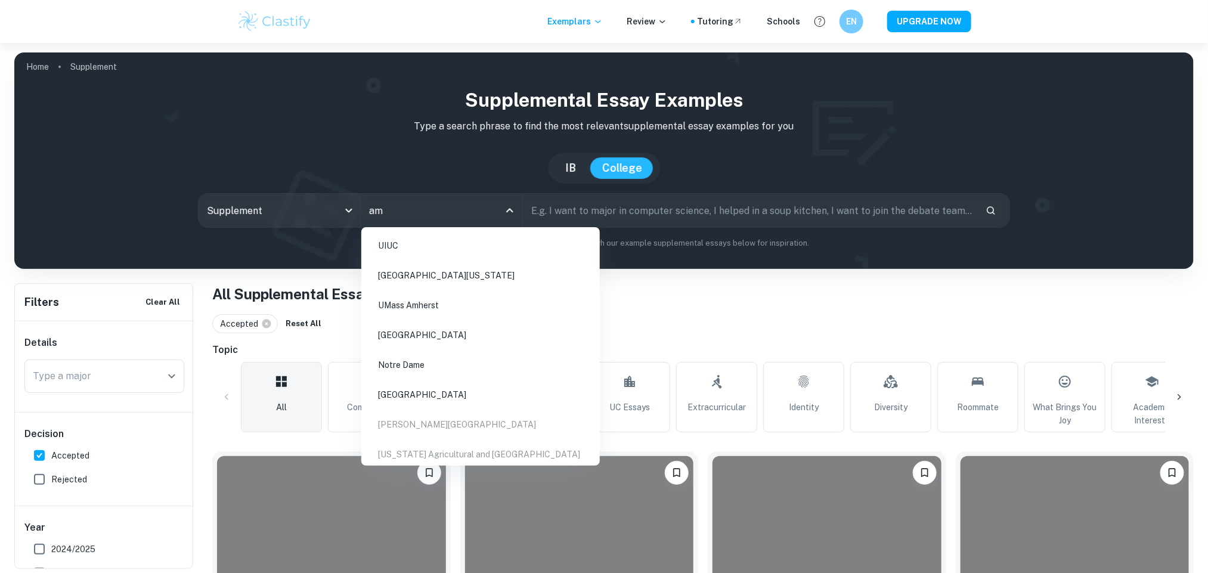
type input "amh"
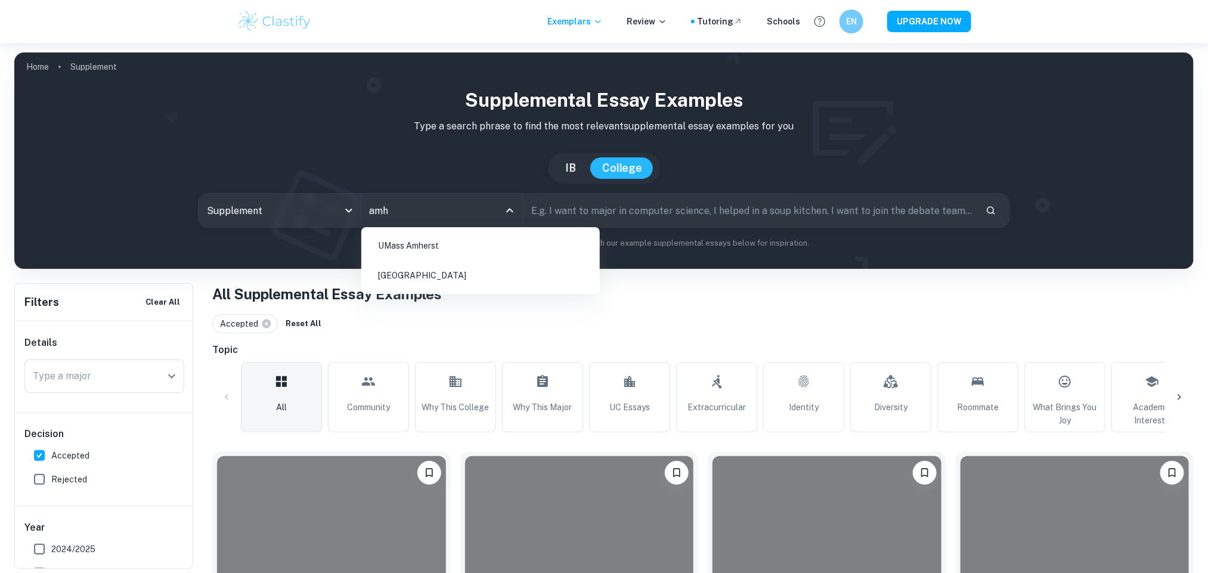
click at [450, 270] on li "[GEOGRAPHIC_DATA]" at bounding box center [480, 275] width 229 height 27
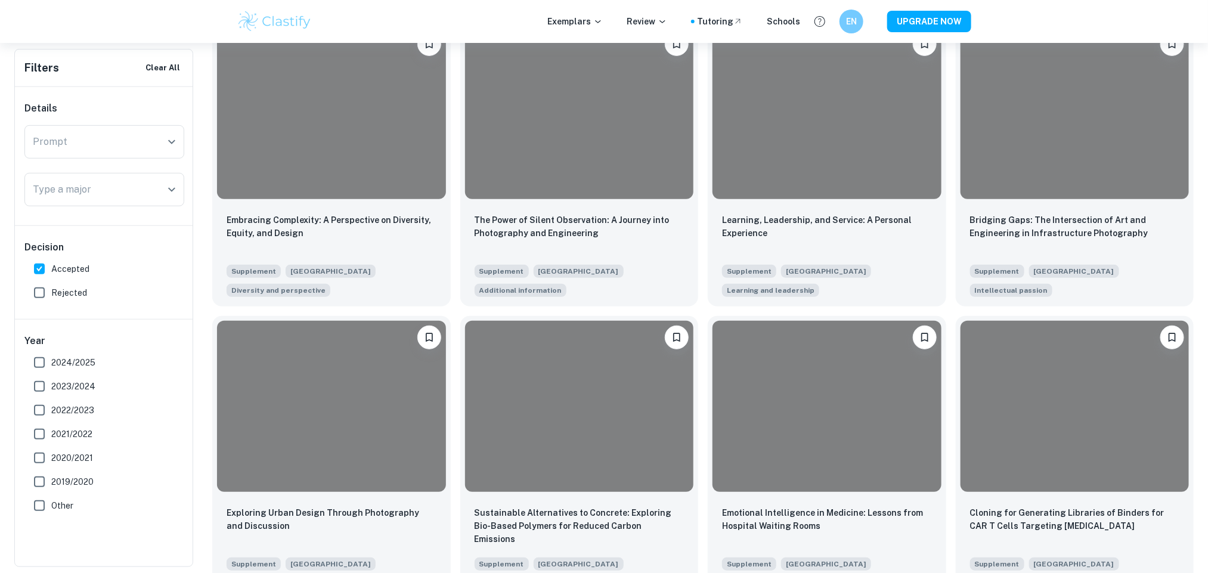
scroll to position [338, 0]
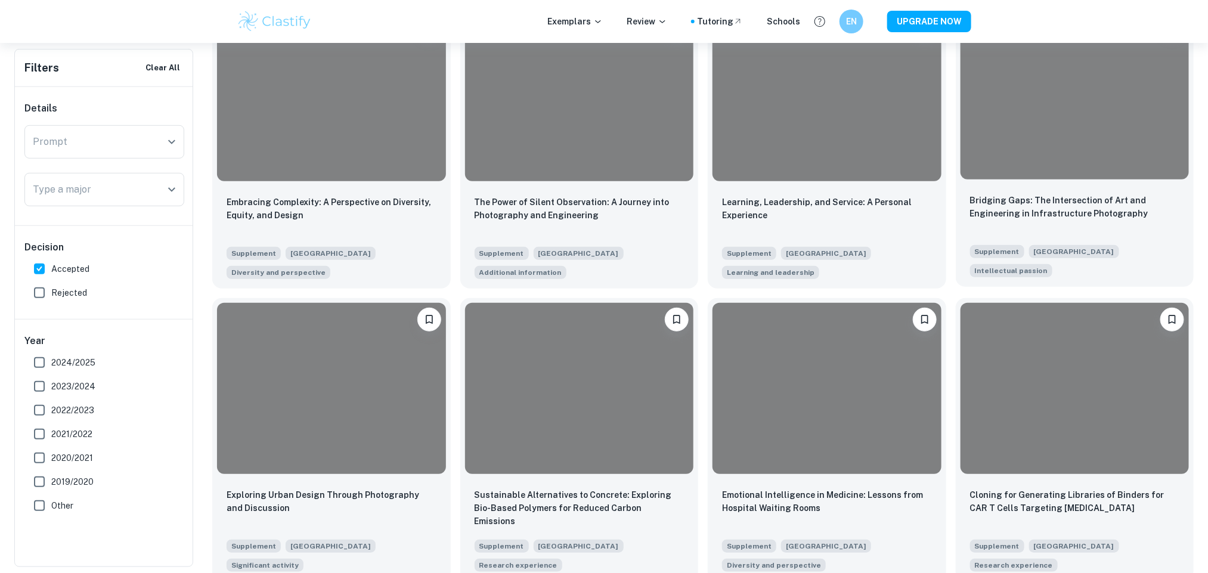
click at [1172, 113] on div at bounding box center [1075, 94] width 229 height 172
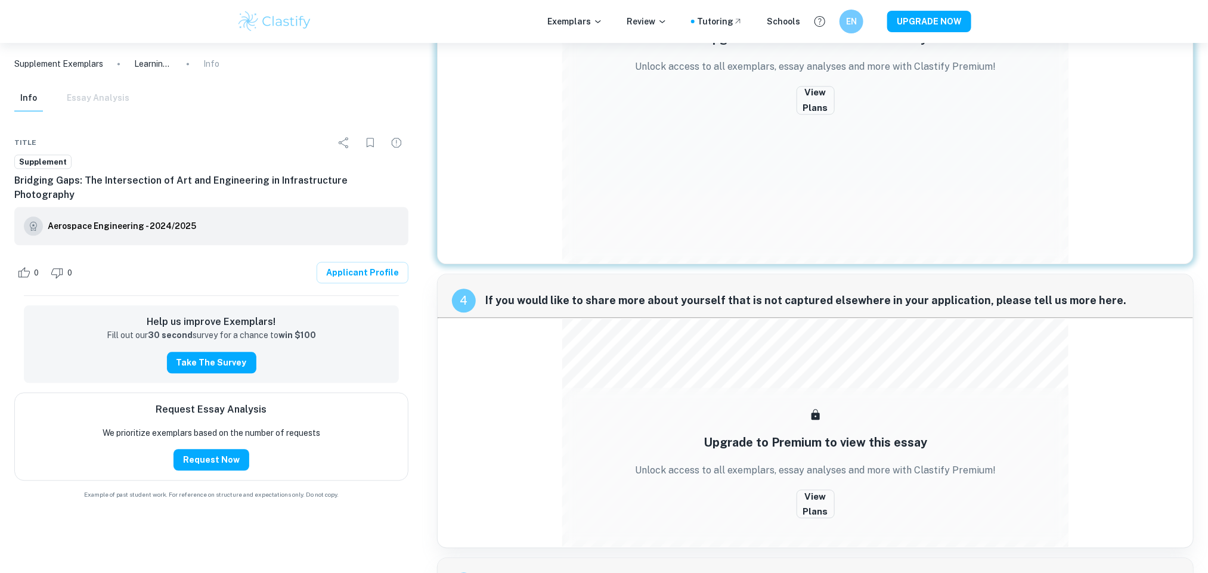
scroll to position [1302, 0]
